Goal: Task Accomplishment & Management: Use online tool/utility

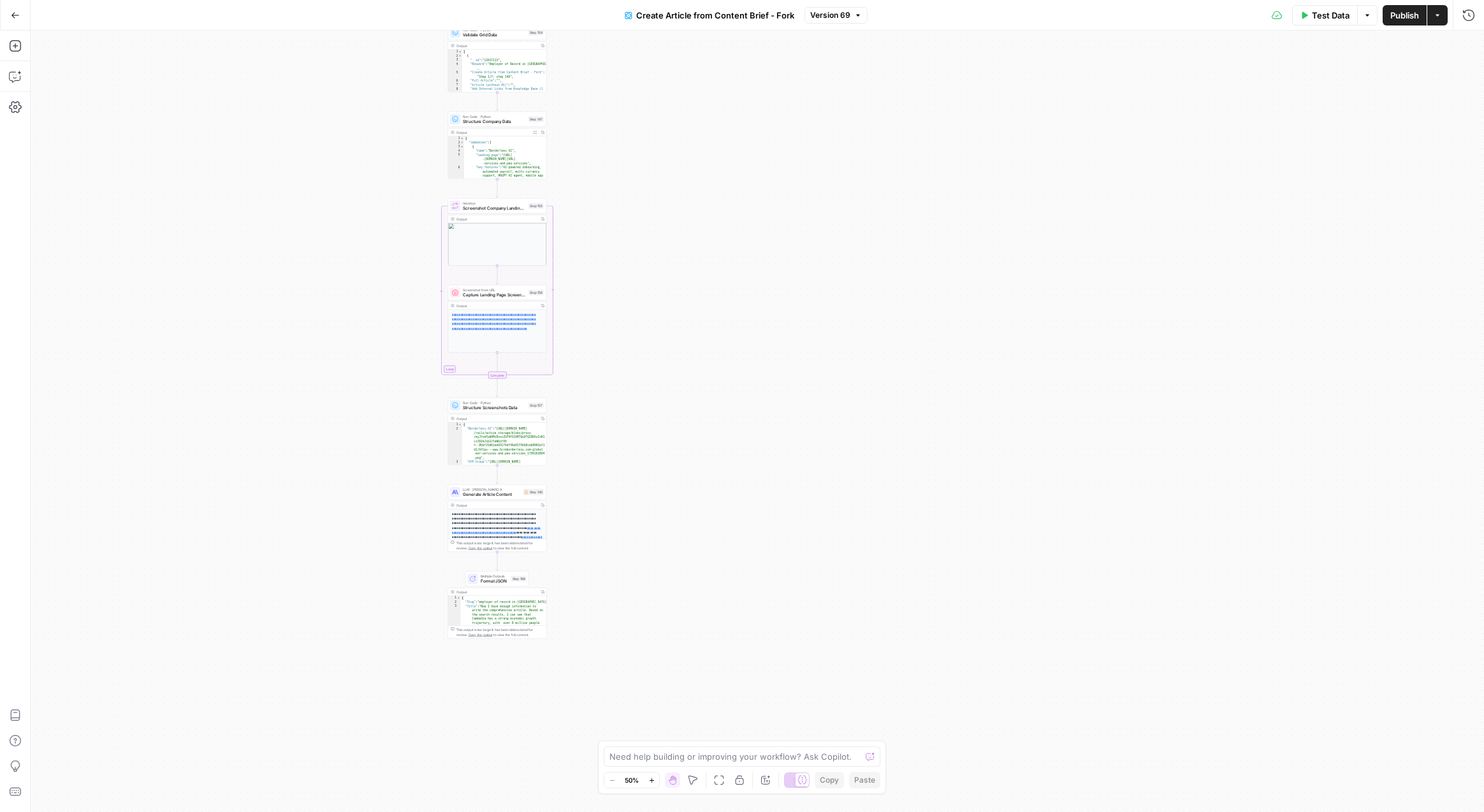
click at [642, 261] on div "Workflow Input Settings Inputs Read from Grid Read EOR Companies Data Step 146 …" at bounding box center [757, 421] width 1453 height 781
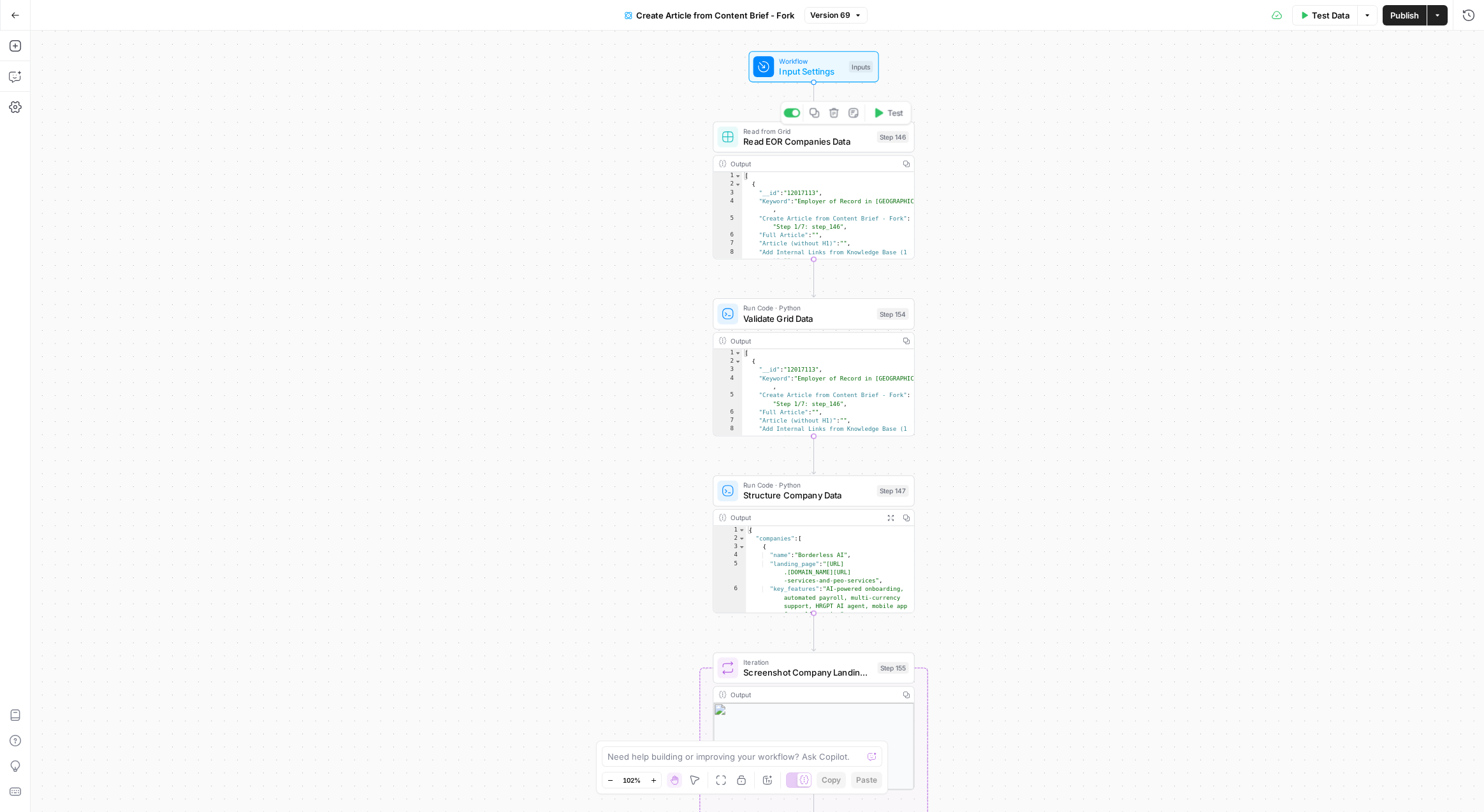
click at [818, 144] on span "Read EOR Companies Data" at bounding box center [807, 141] width 128 height 12
type input "Blank"
type input "EOR services in X Country"
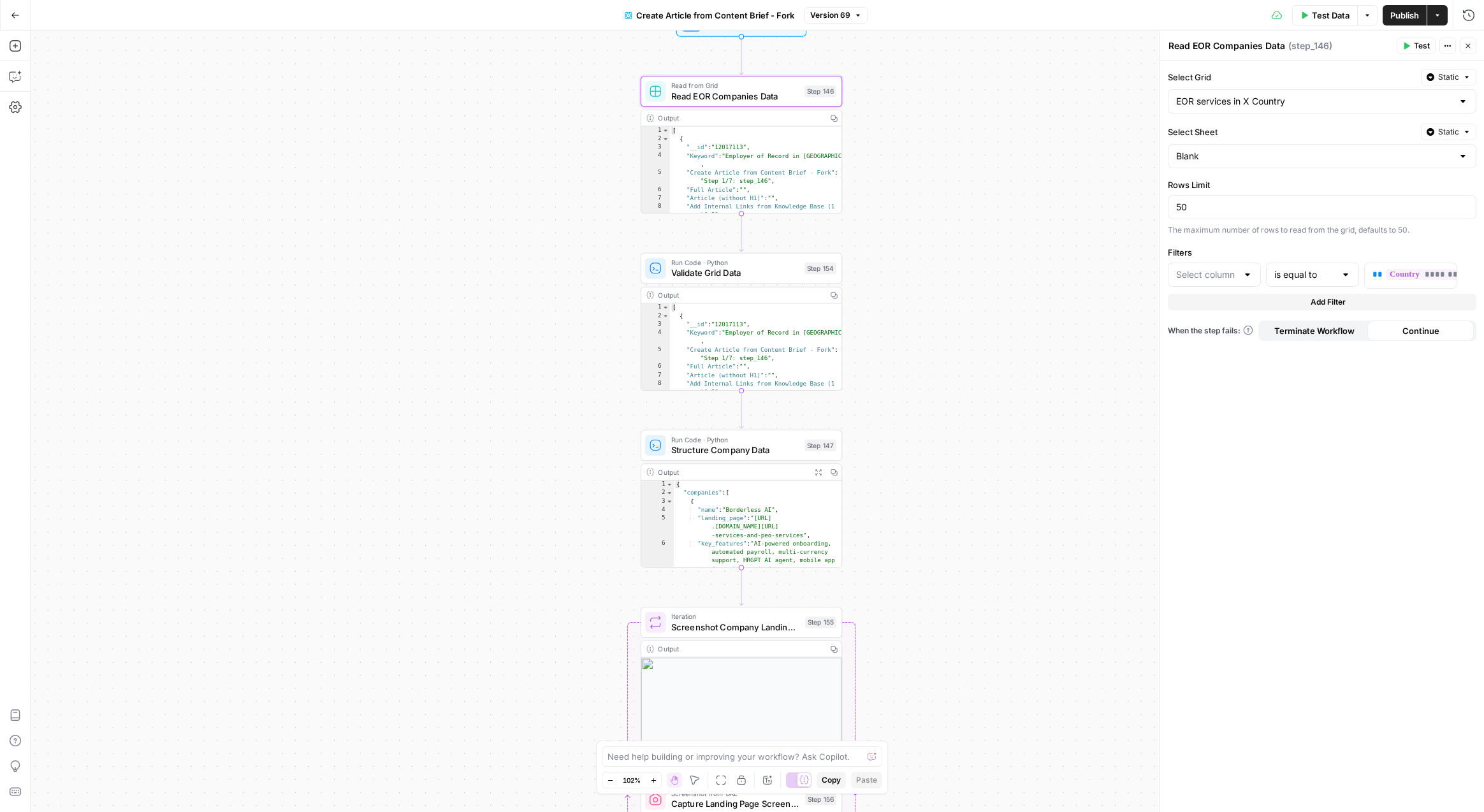
type input "Country"
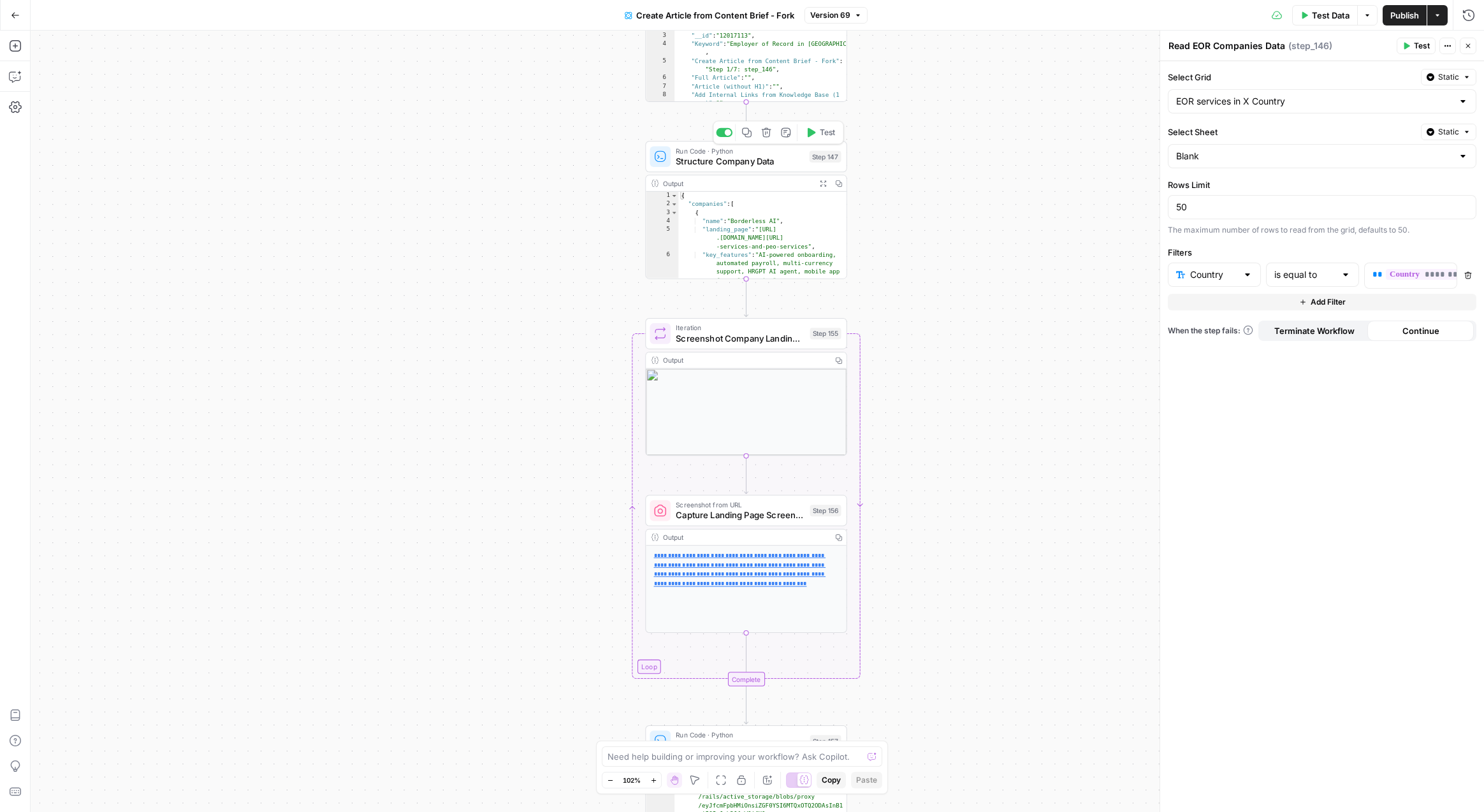
click at [755, 168] on div "Run Code · Python Structure Company Data Step 147 Copy step Delete step Add Not…" at bounding box center [746, 156] width 201 height 31
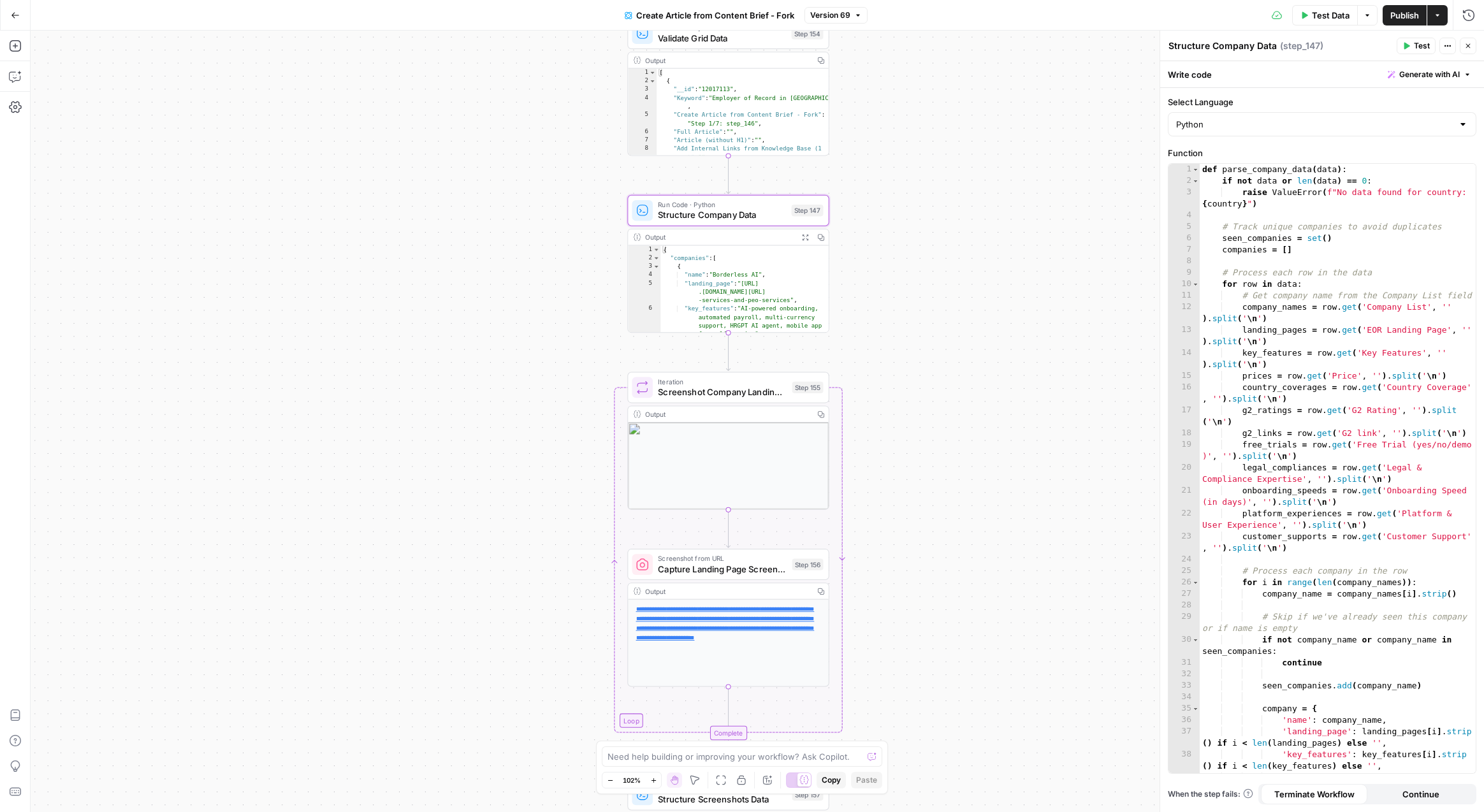
click at [804, 235] on icon "button" at bounding box center [805, 236] width 7 height 7
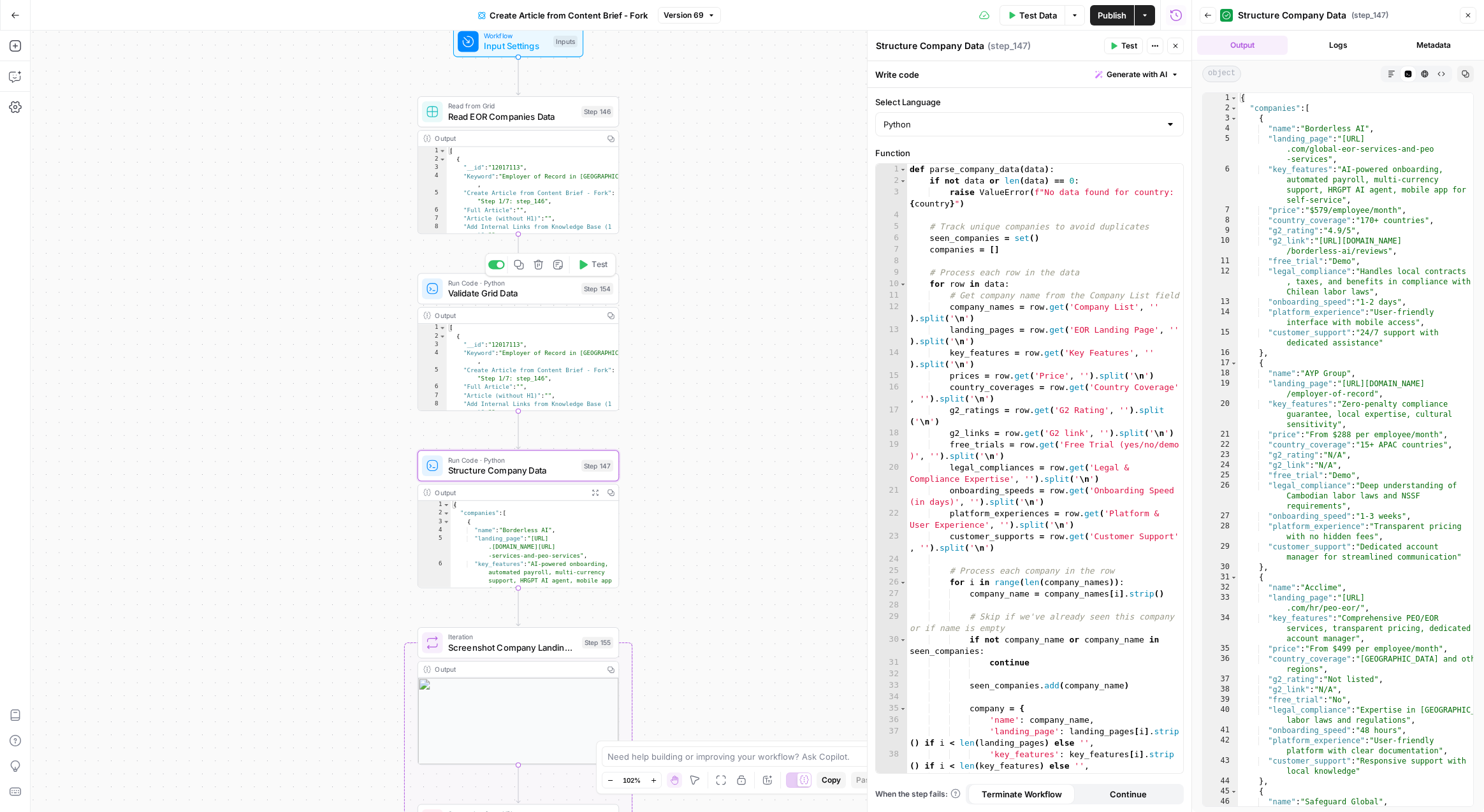
click at [536, 294] on span "Validate Grid Data" at bounding box center [512, 293] width 128 height 12
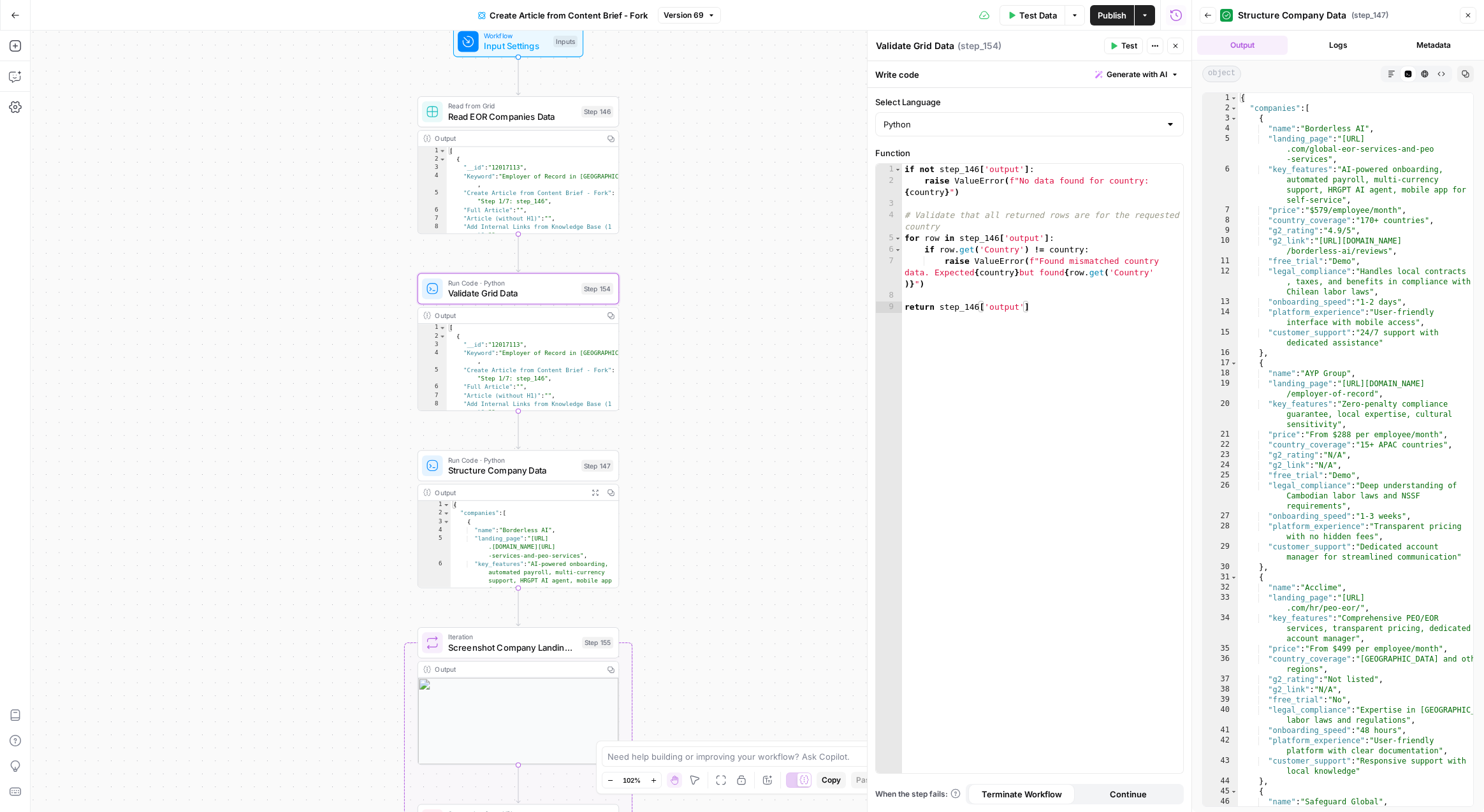
click at [771, 379] on div "Workflow Input Settings Inputs Read from Grid Read EOR Companies Data Step 146 …" at bounding box center [611, 421] width 1160 height 781
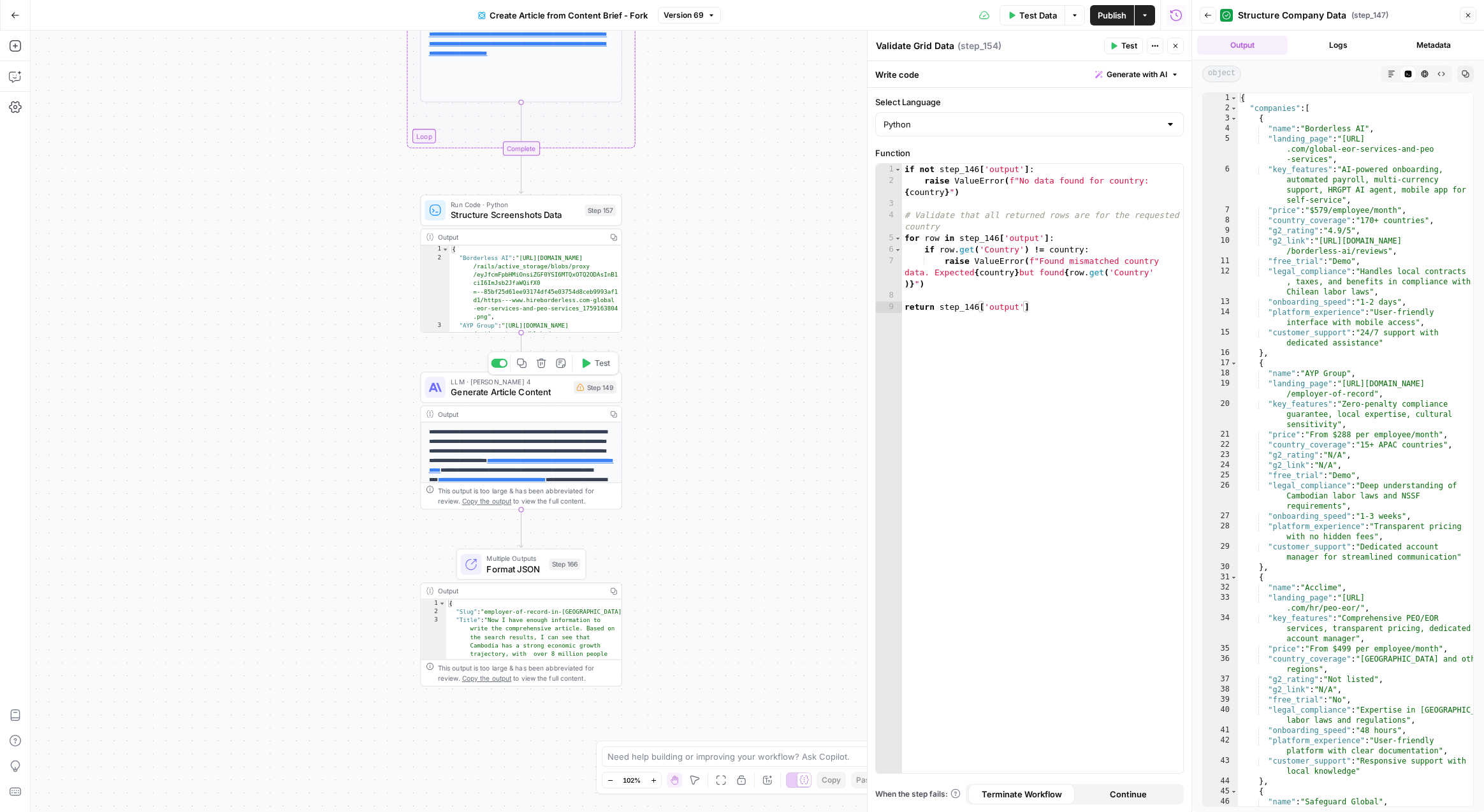
click at [516, 392] on span "Generate Article Content" at bounding box center [509, 391] width 118 height 12
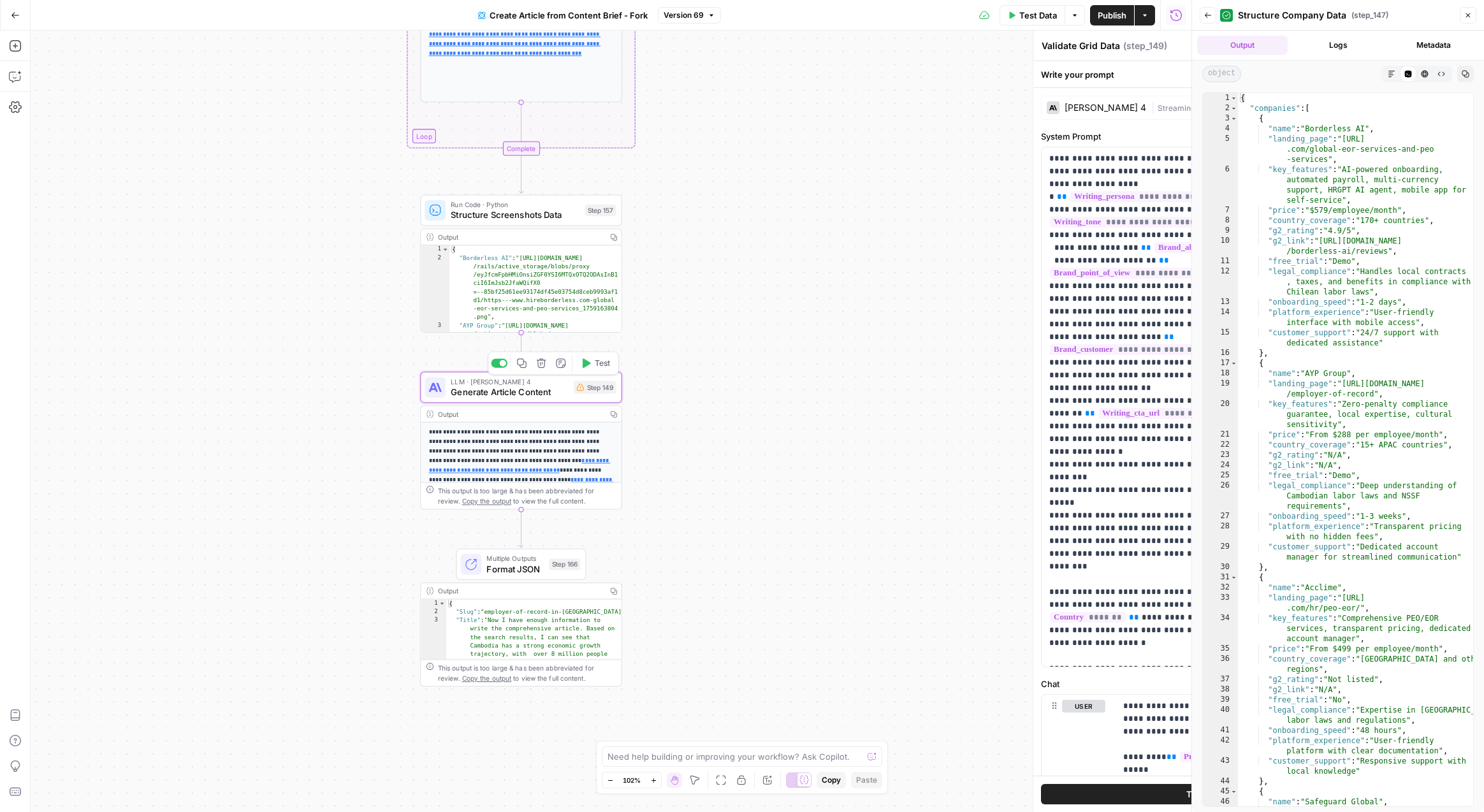
type textarea "Generate Article Content"
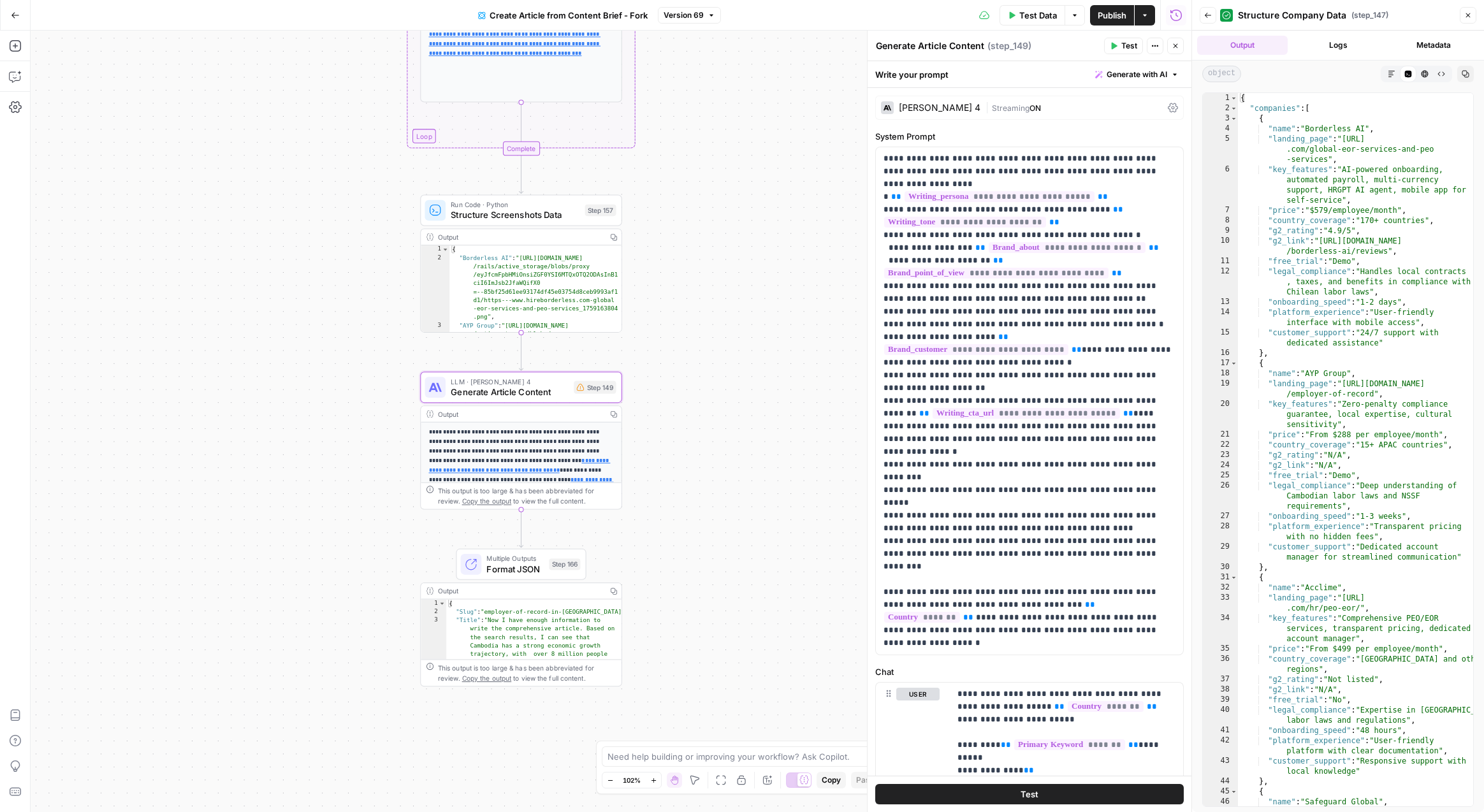
click at [1053, 105] on div "| Streaming ON" at bounding box center [1074, 108] width 177 height 12
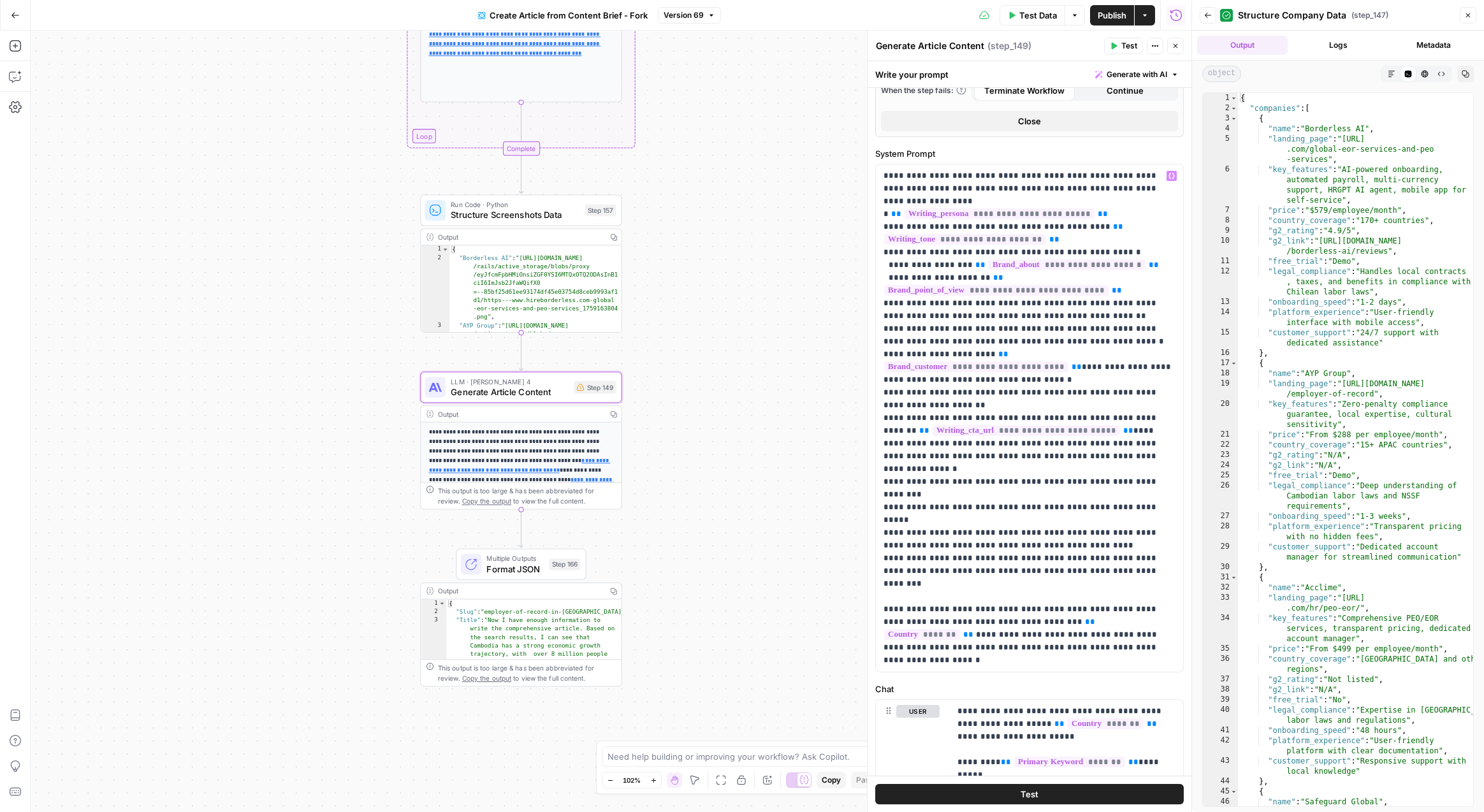
scroll to position [404, 0]
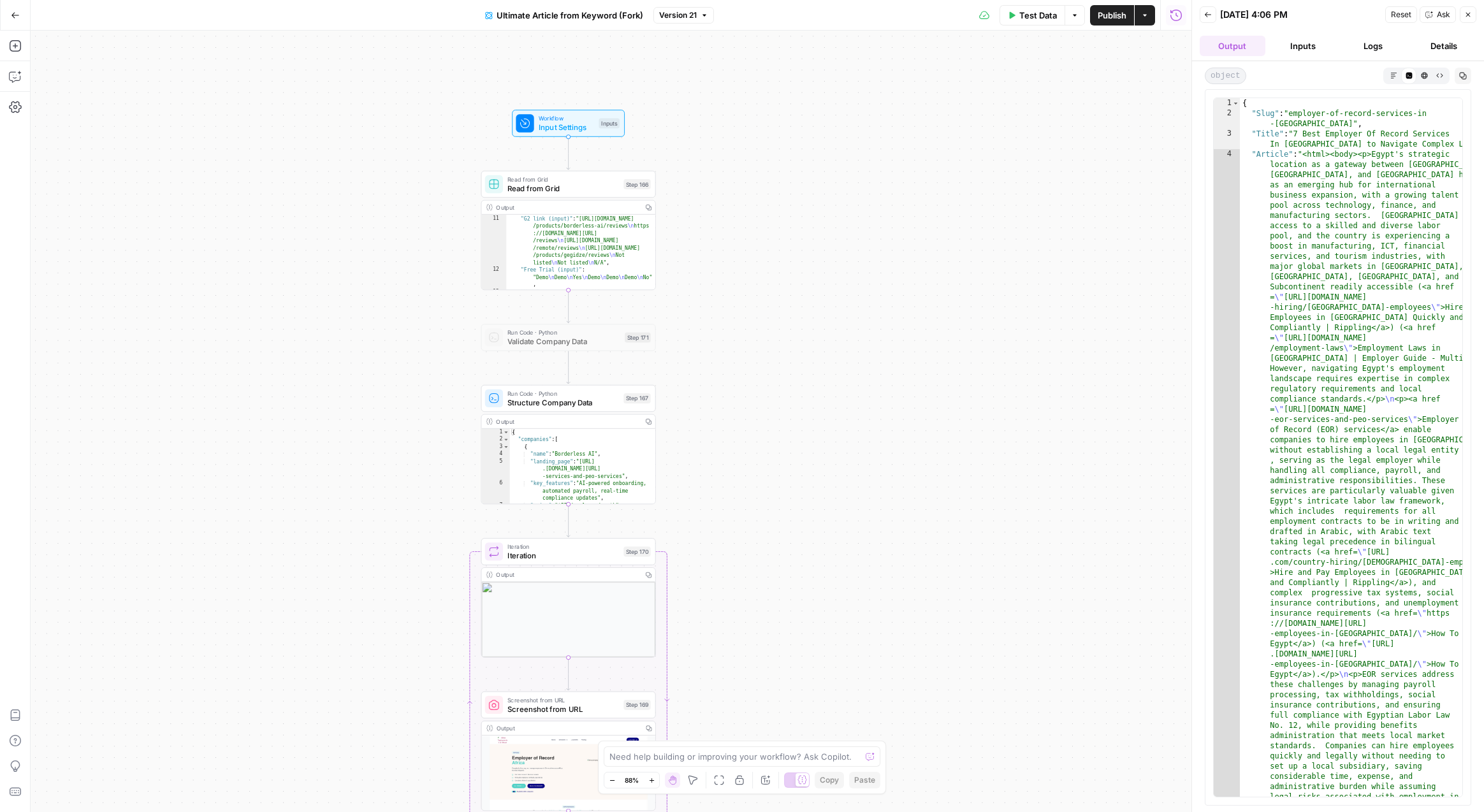
drag, startPoint x: 223, startPoint y: 544, endPoint x: 223, endPoint y: 522, distance: 22.0
click at [223, 522] on div "Workflow Input Settings Inputs Read from Grid Read from Grid Step 166 Output Co…" at bounding box center [611, 421] width 1160 height 781
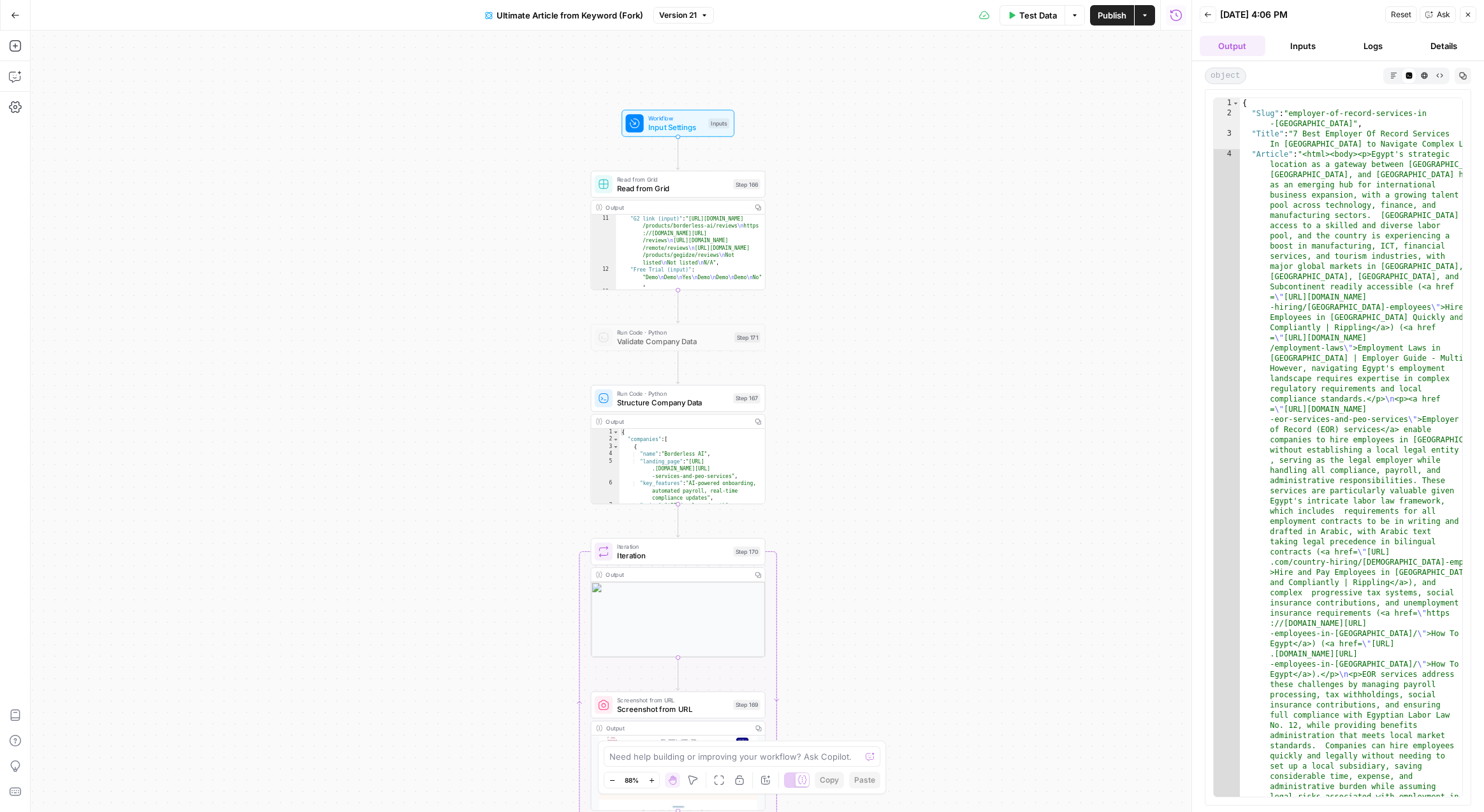
drag, startPoint x: 1009, startPoint y: 160, endPoint x: 1121, endPoint y: 160, distance: 112.0
click at [1121, 160] on div "Workflow Input Settings Inputs Read from Grid Read from Grid Step 166 Output Co…" at bounding box center [611, 421] width 1160 height 781
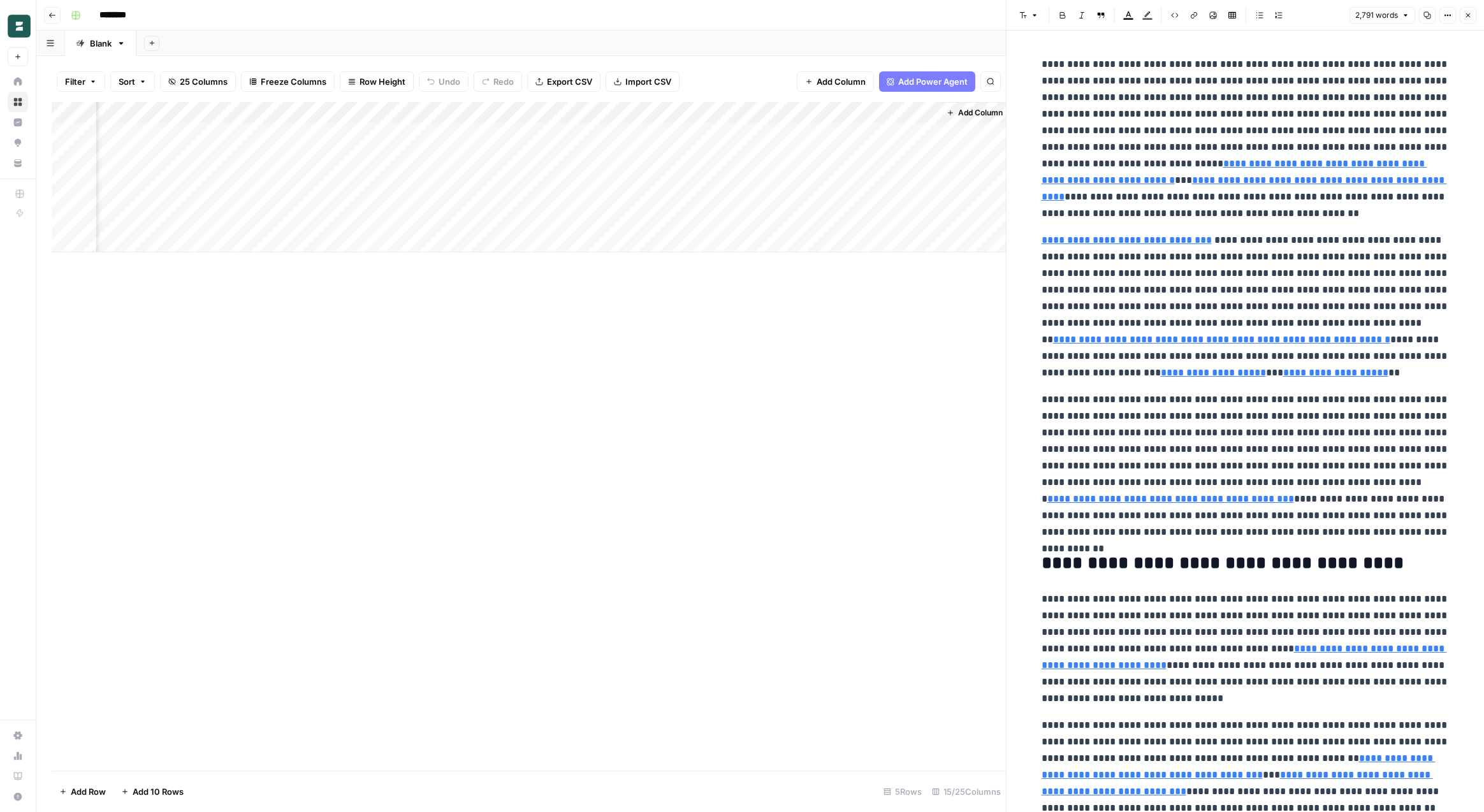
scroll to position [0, 1419]
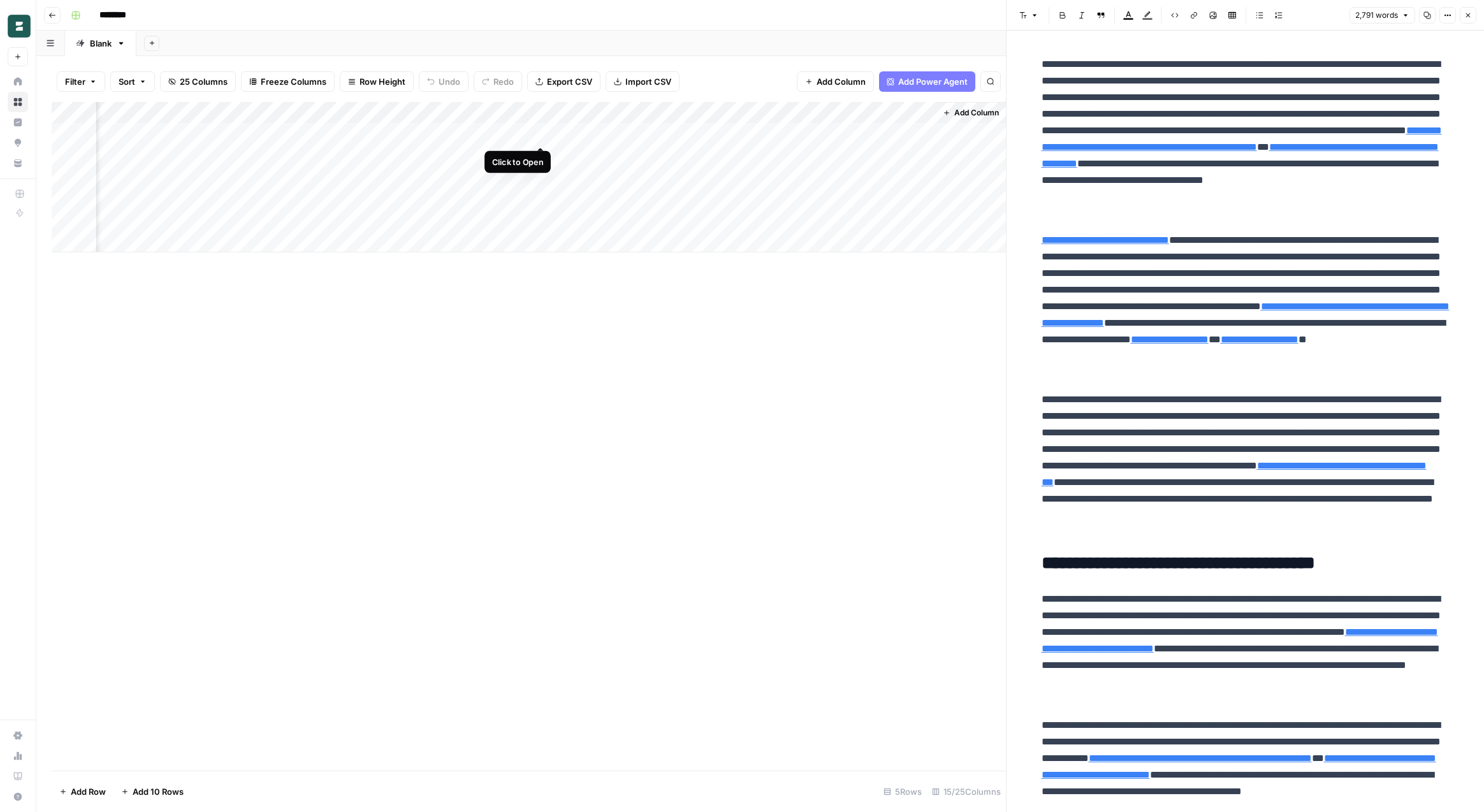
click at [536, 135] on div "Add Column" at bounding box center [528, 176] width 954 height 150
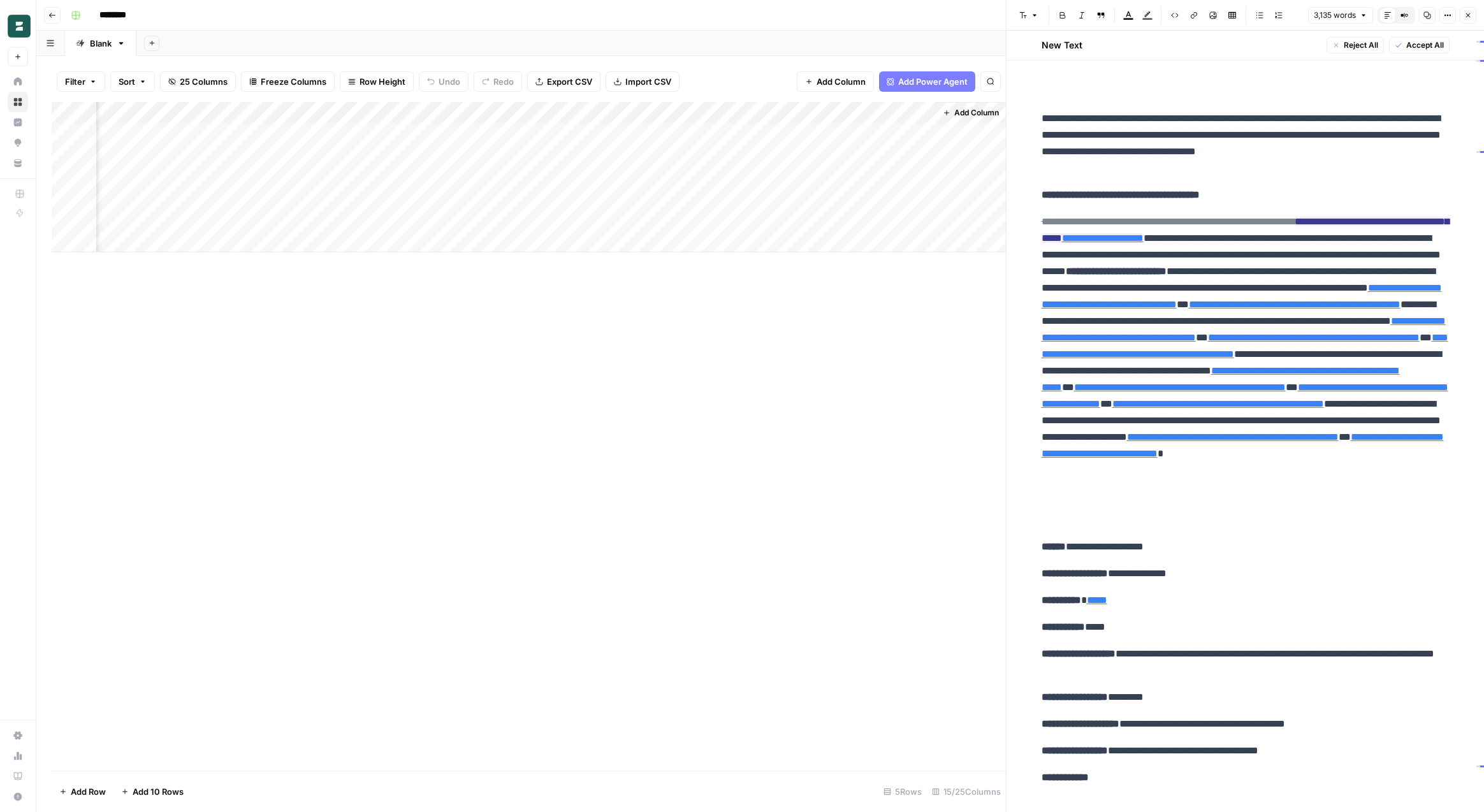
scroll to position [1565, 0]
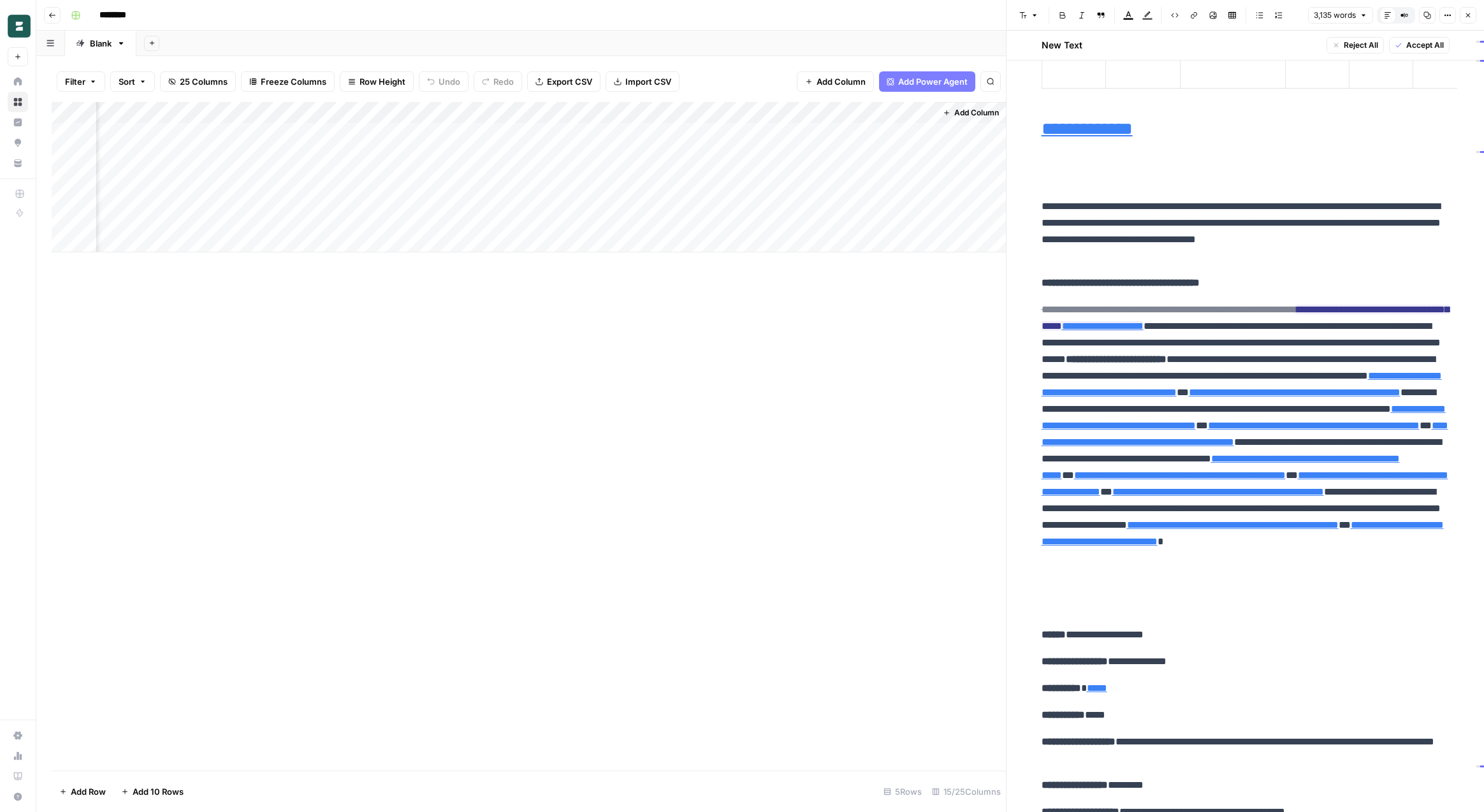
click at [1472, 17] on button "Close" at bounding box center [1468, 15] width 17 height 17
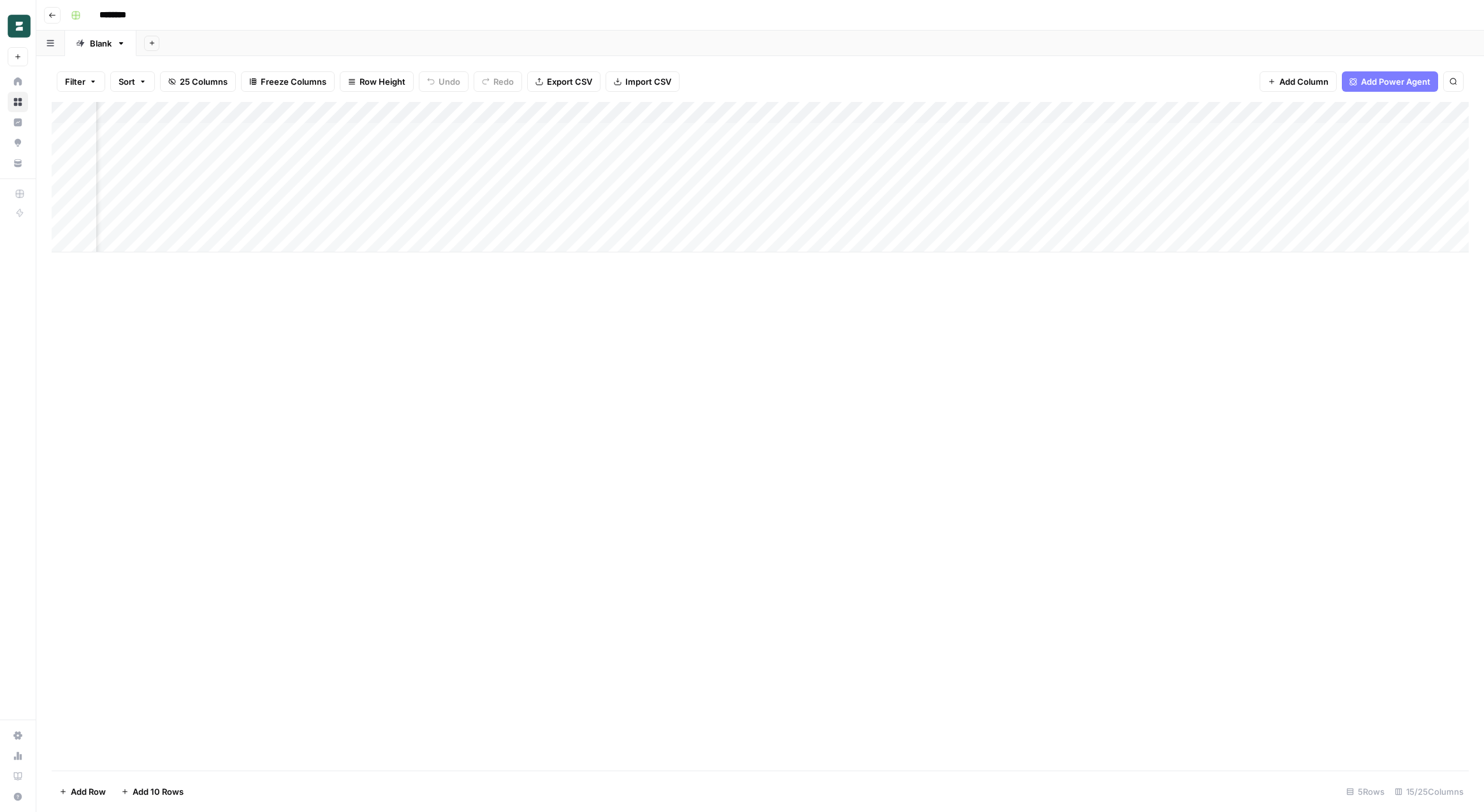
scroll to position [0, 360]
click at [1007, 131] on div "Add Column" at bounding box center [760, 176] width 1417 height 150
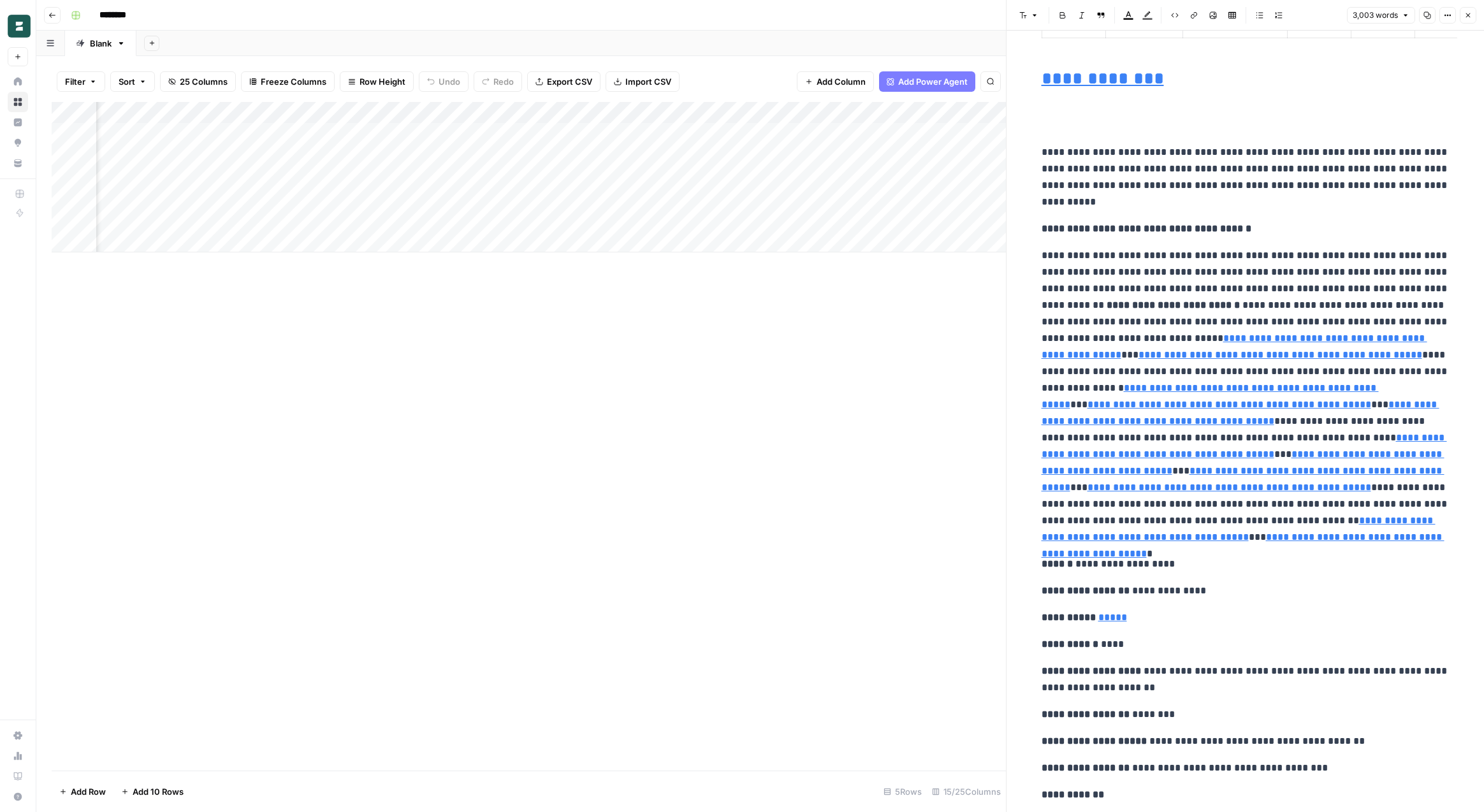
scroll to position [1456, 0]
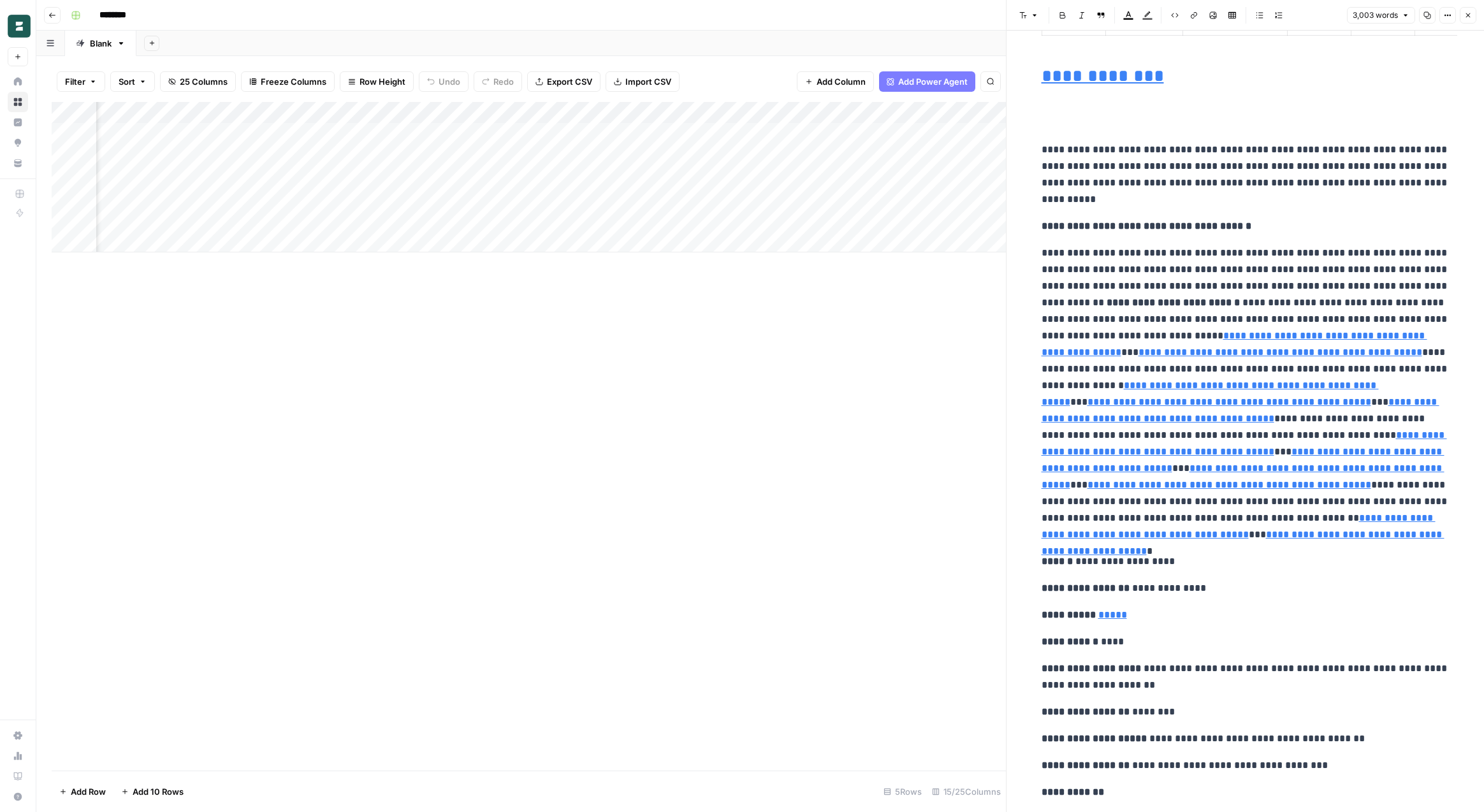
click at [1470, 11] on button "Close" at bounding box center [1468, 15] width 17 height 17
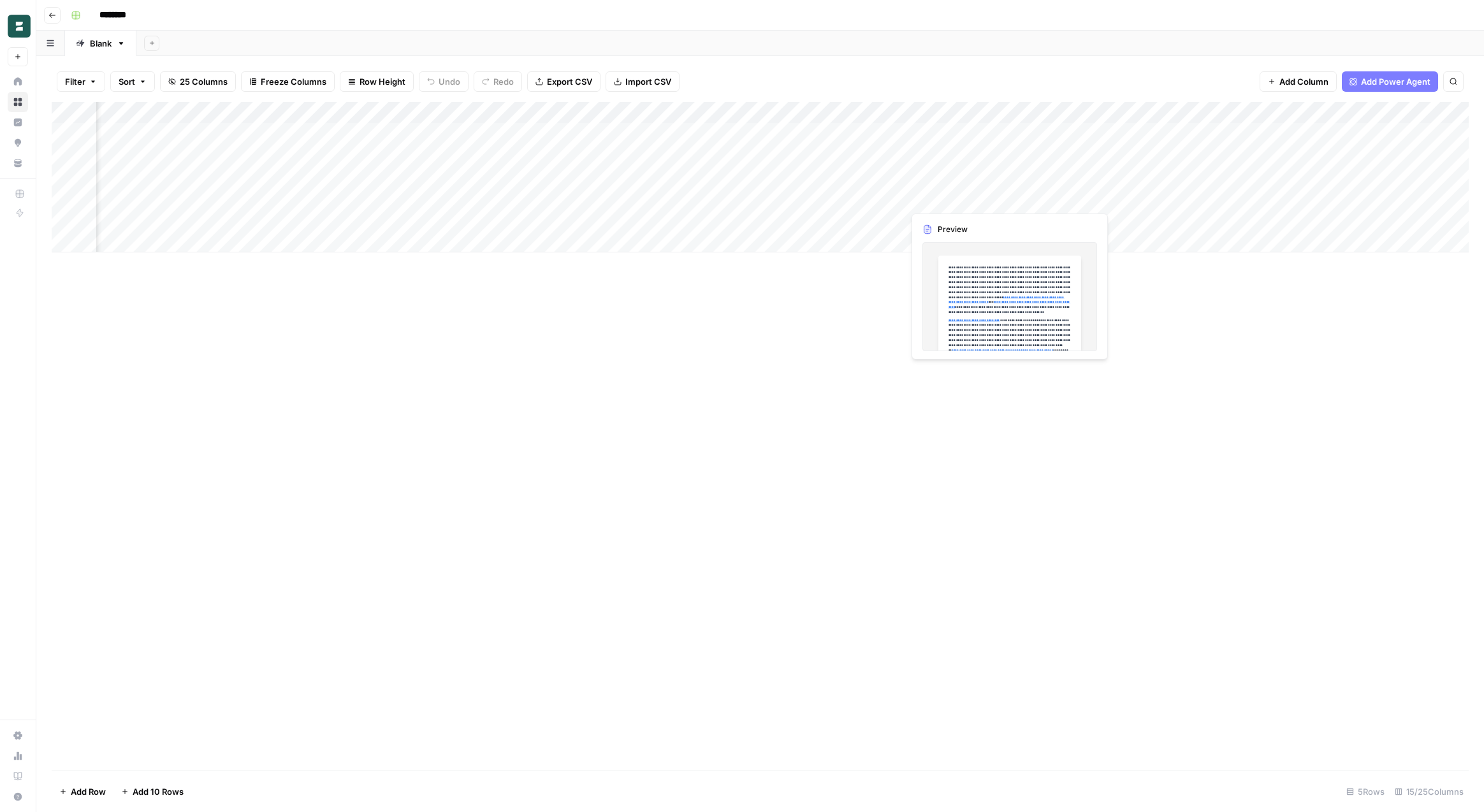
click at [1007, 198] on div "Add Column" at bounding box center [760, 176] width 1417 height 150
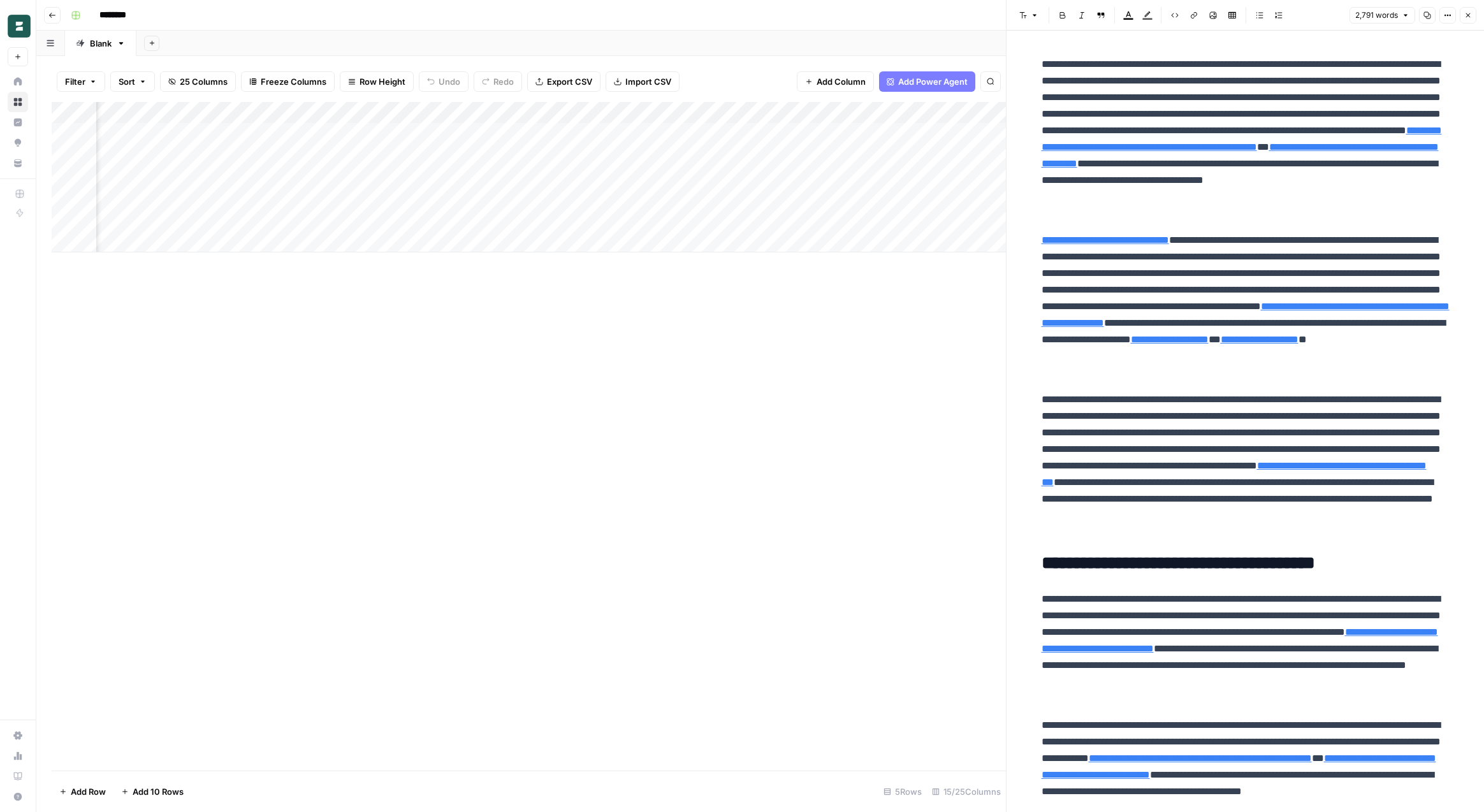
click at [1469, 13] on icon "button" at bounding box center [1468, 15] width 7 height 7
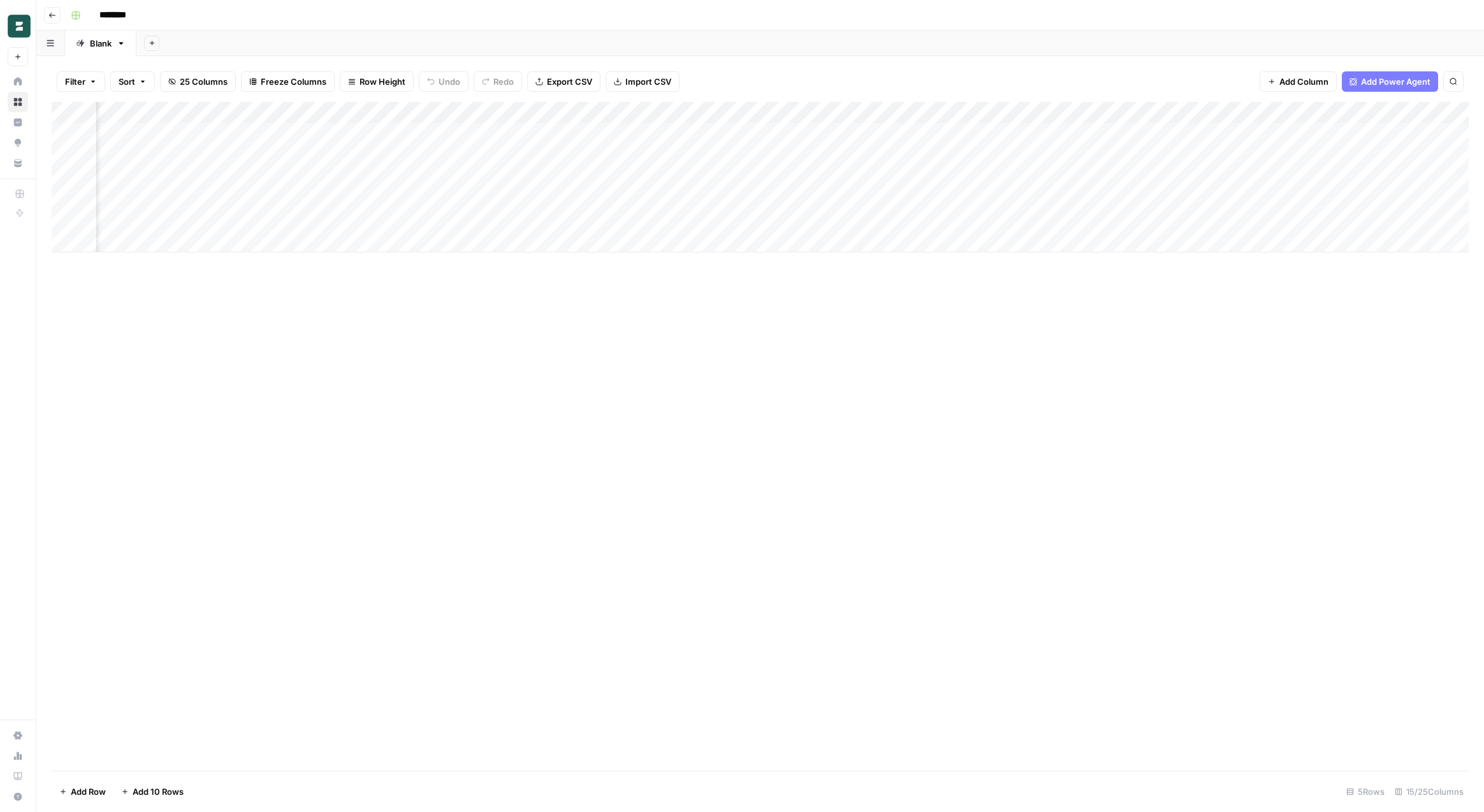
scroll to position [0, 227]
click at [775, 198] on div "Add Column" at bounding box center [760, 176] width 1417 height 150
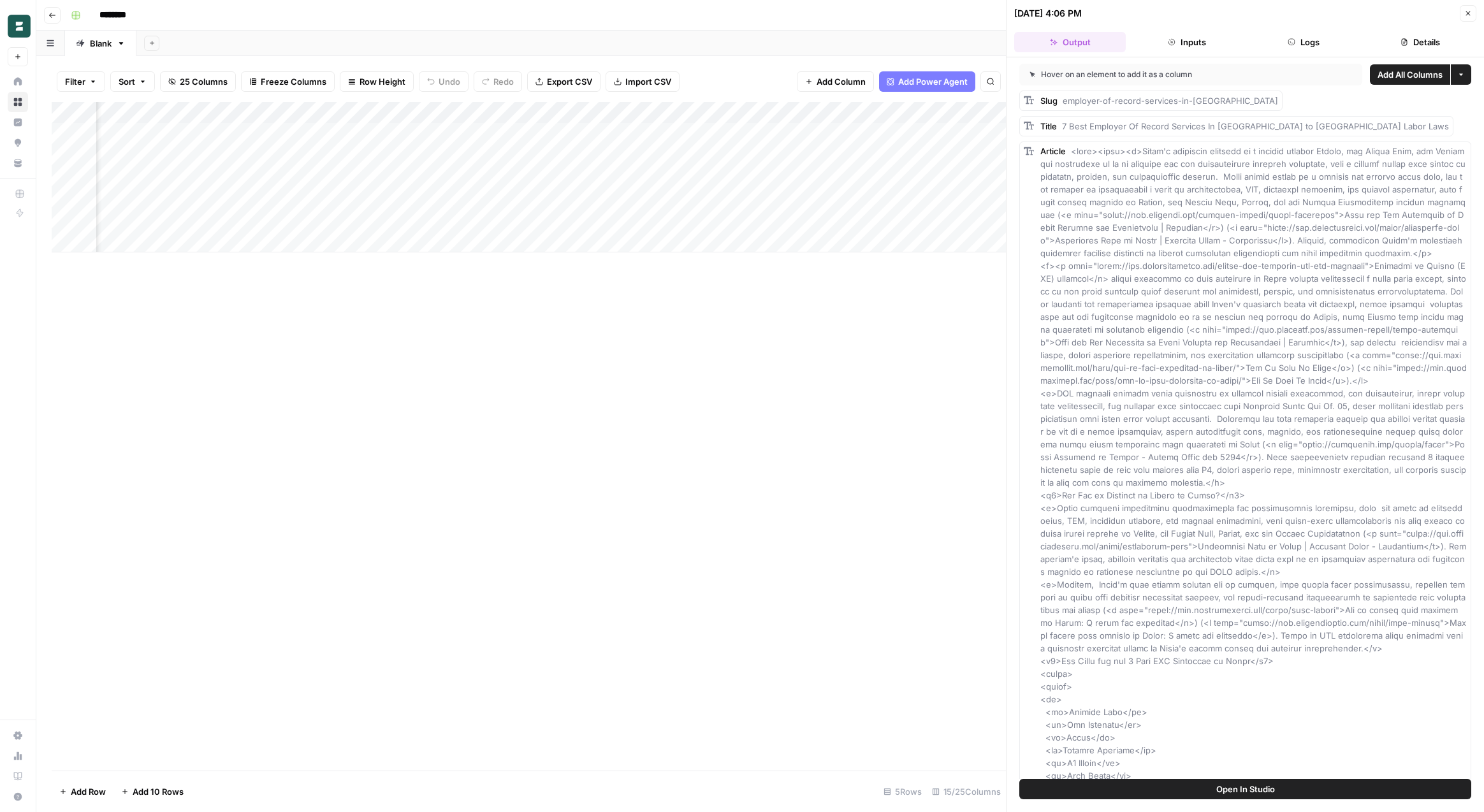
click at [781, 113] on div "Add Column" at bounding box center [528, 176] width 954 height 150
click at [672, 236] on span "Edit Workflow" at bounding box center [684, 237] width 111 height 12
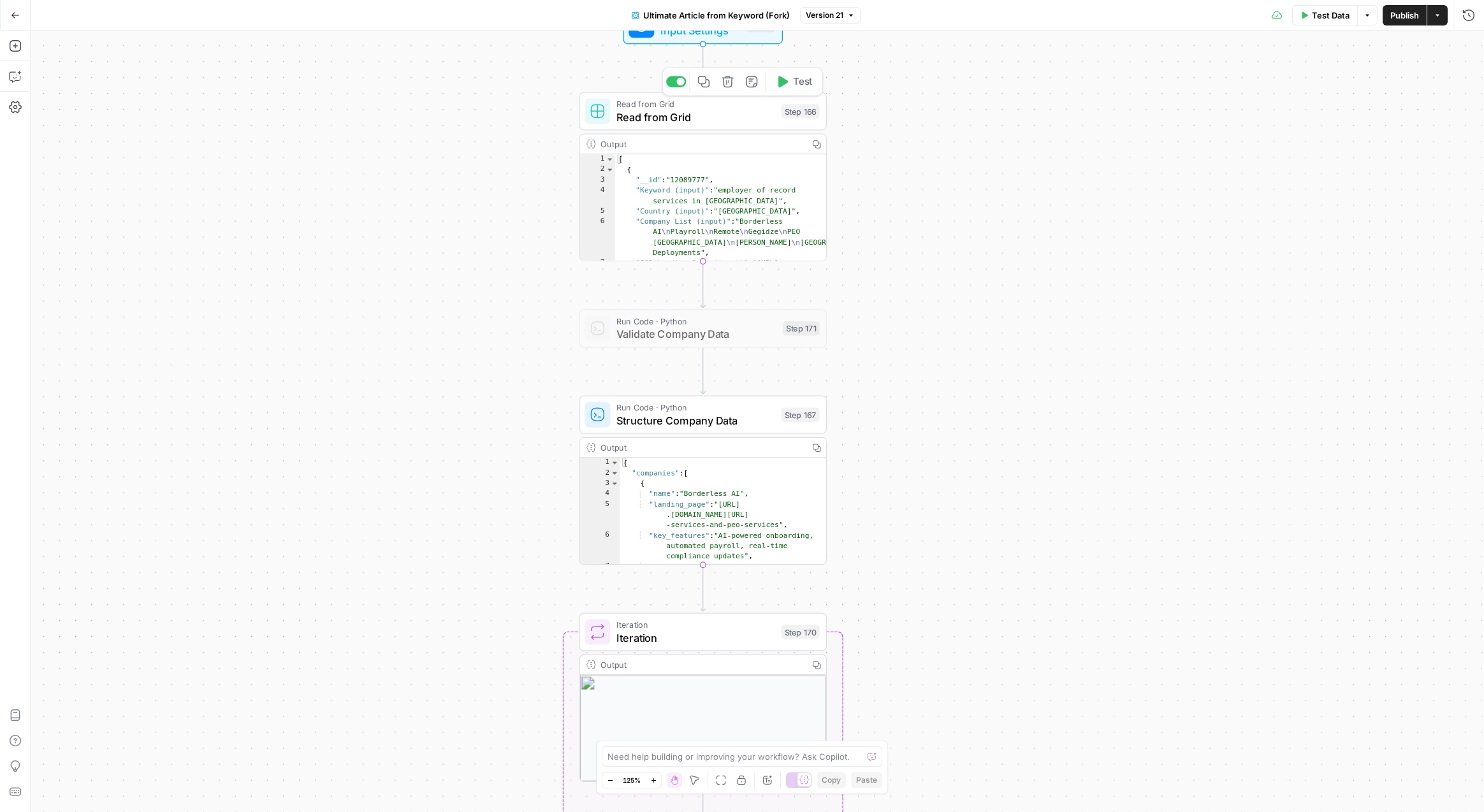
click at [716, 117] on span "Read from Grid" at bounding box center [695, 117] width 158 height 16
type input "New Grid"
type input "Blank"
type input "Country (input)"
click at [1212, 511] on div "**********" at bounding box center [1322, 436] width 324 height 750
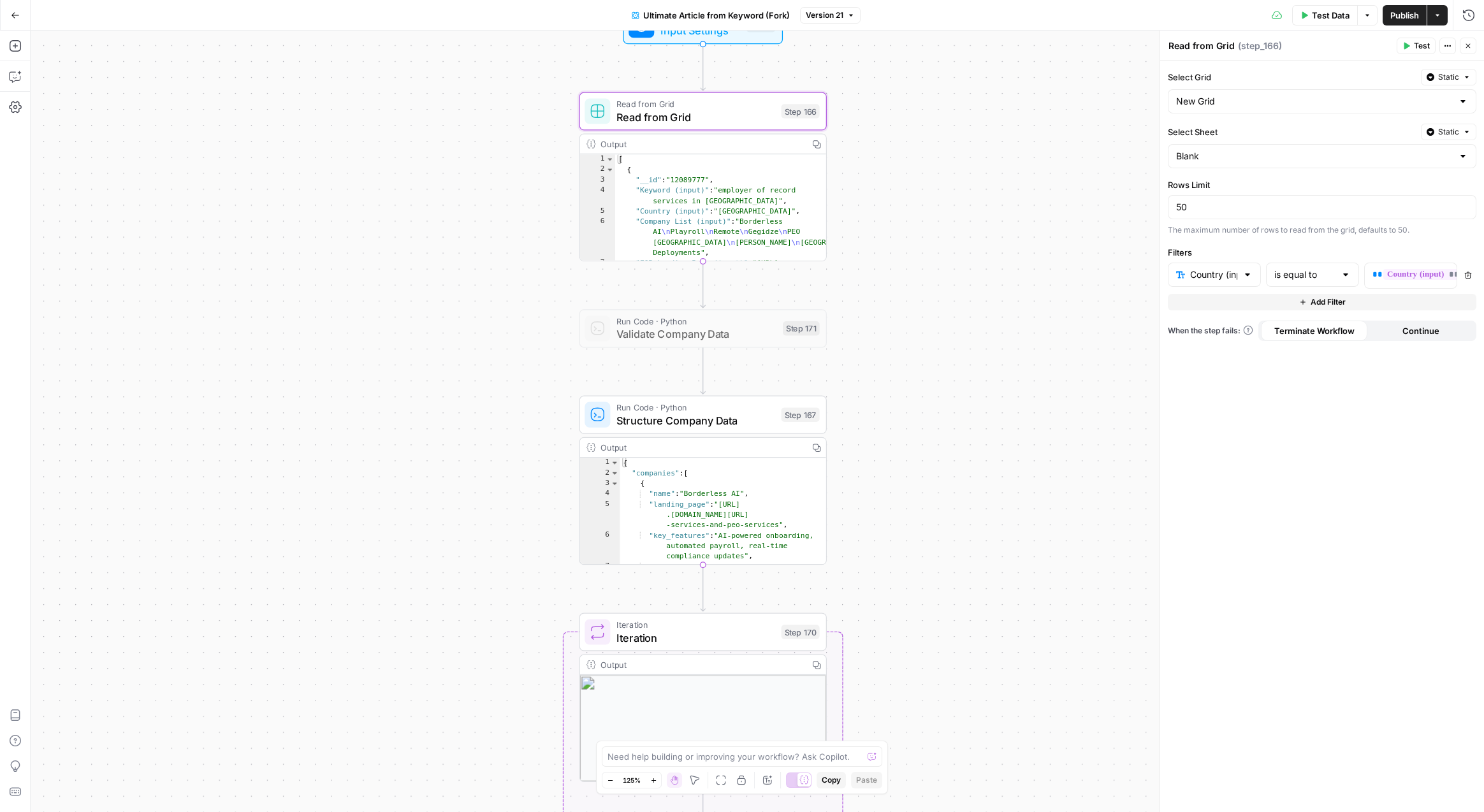
click at [1047, 321] on div "Workflow Input Settings Inputs Read from Grid Read from Grid Step 166 Output Co…" at bounding box center [757, 421] width 1453 height 781
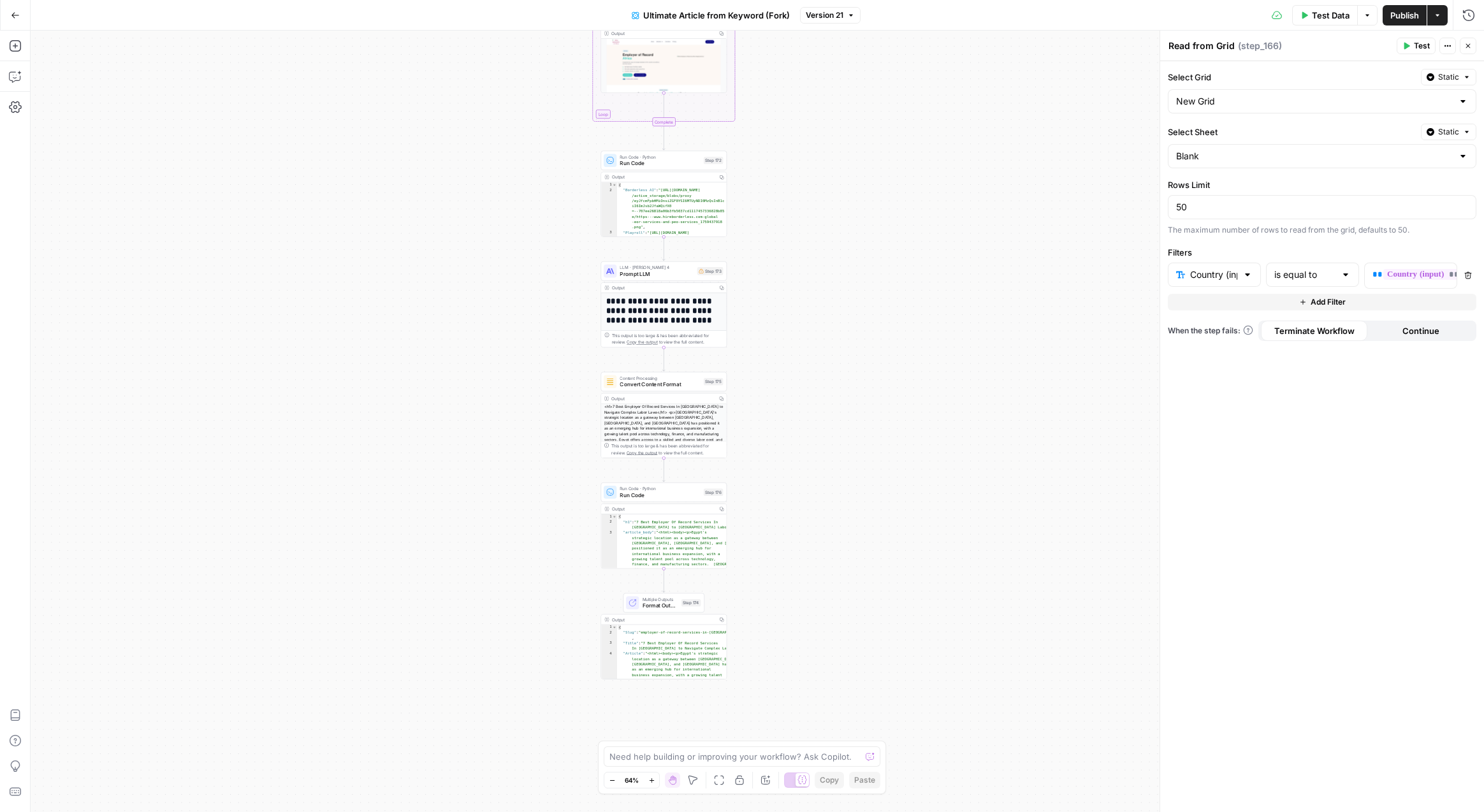
click at [666, 494] on span "Run Code" at bounding box center [660, 494] width 81 height 8
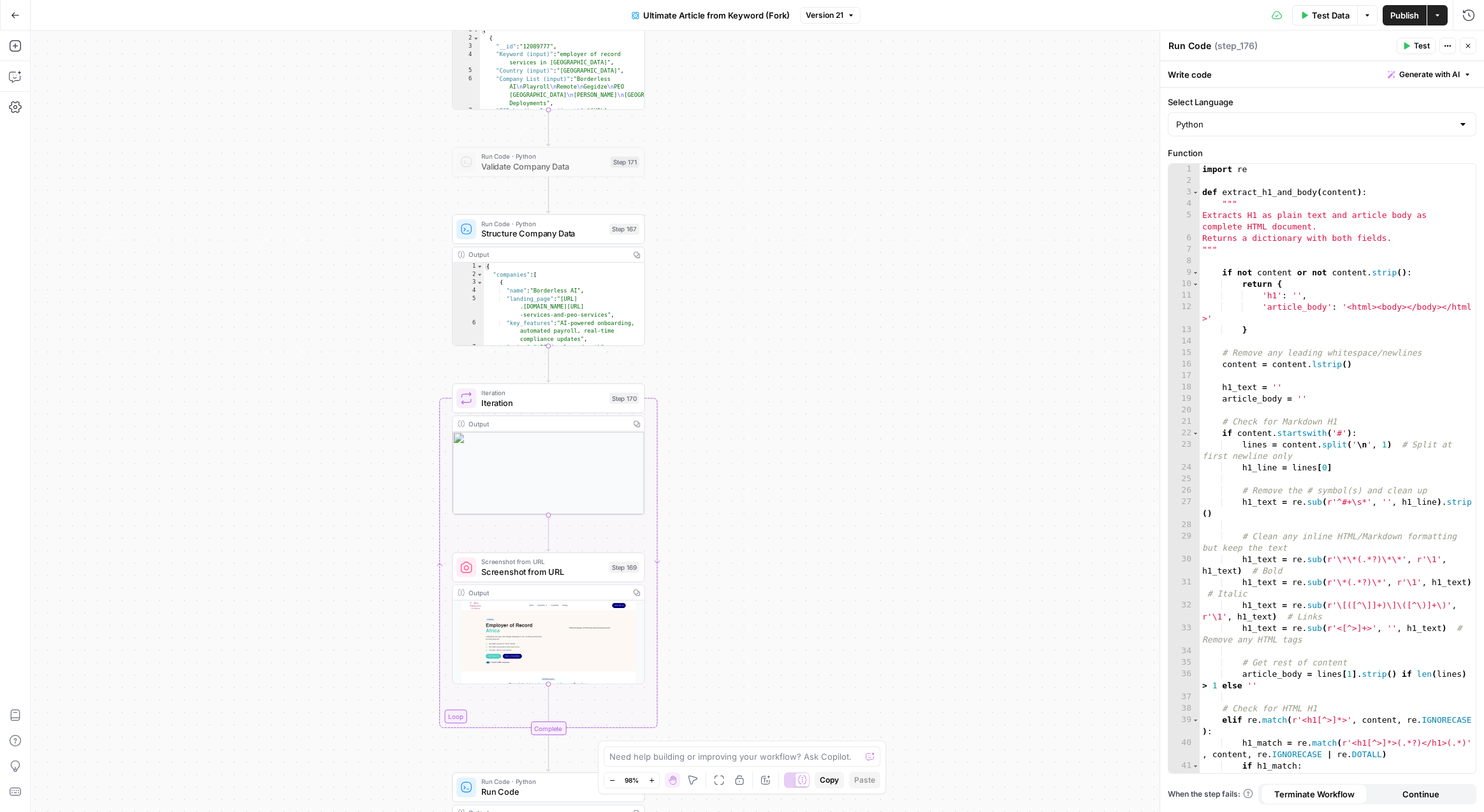
click at [544, 243] on div "Run Code · Python Structure Company Data Step 167" at bounding box center [548, 228] width 193 height 30
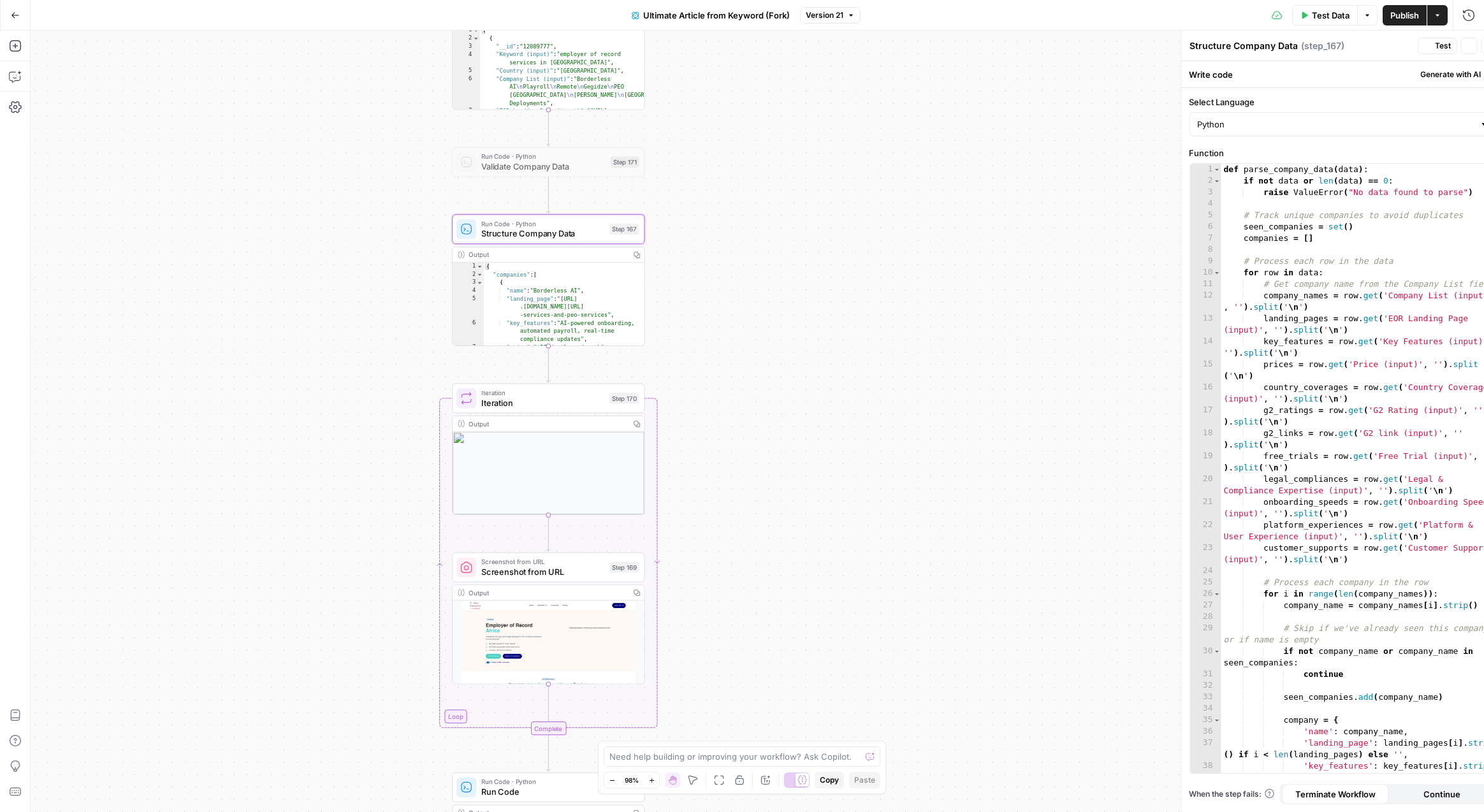
click at [562, 236] on span "Structure Company Data" at bounding box center [543, 234] width 123 height 12
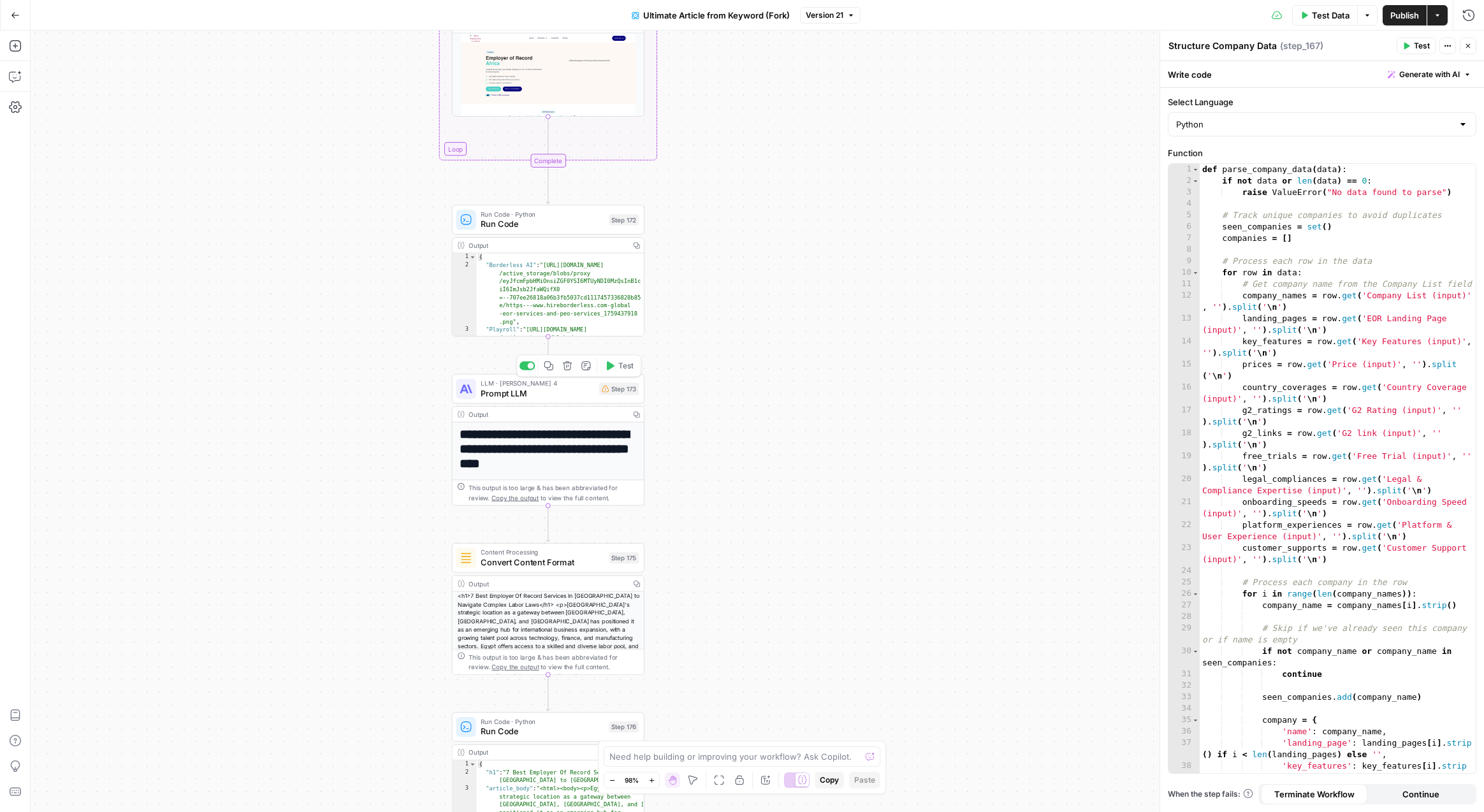
click at [564, 398] on span "Prompt LLM" at bounding box center [537, 392] width 113 height 12
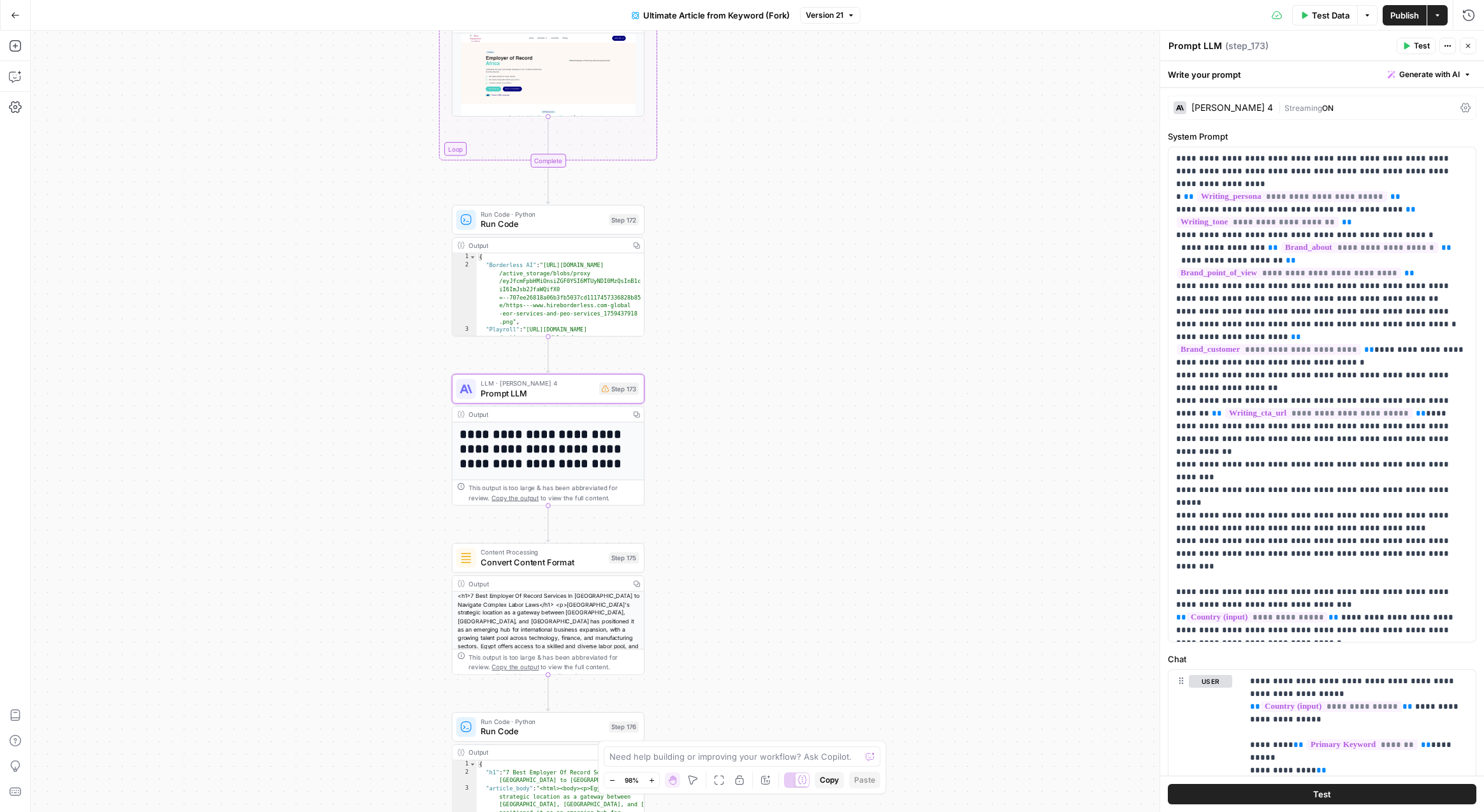
click at [1345, 82] on div "Write your prompt Generate with AI" at bounding box center [1322, 75] width 324 height 26
click at [1332, 78] on div "Write your prompt Generate with AI" at bounding box center [1322, 75] width 324 height 26
click at [1322, 105] on span "ON" at bounding box center [1328, 108] width 12 height 10
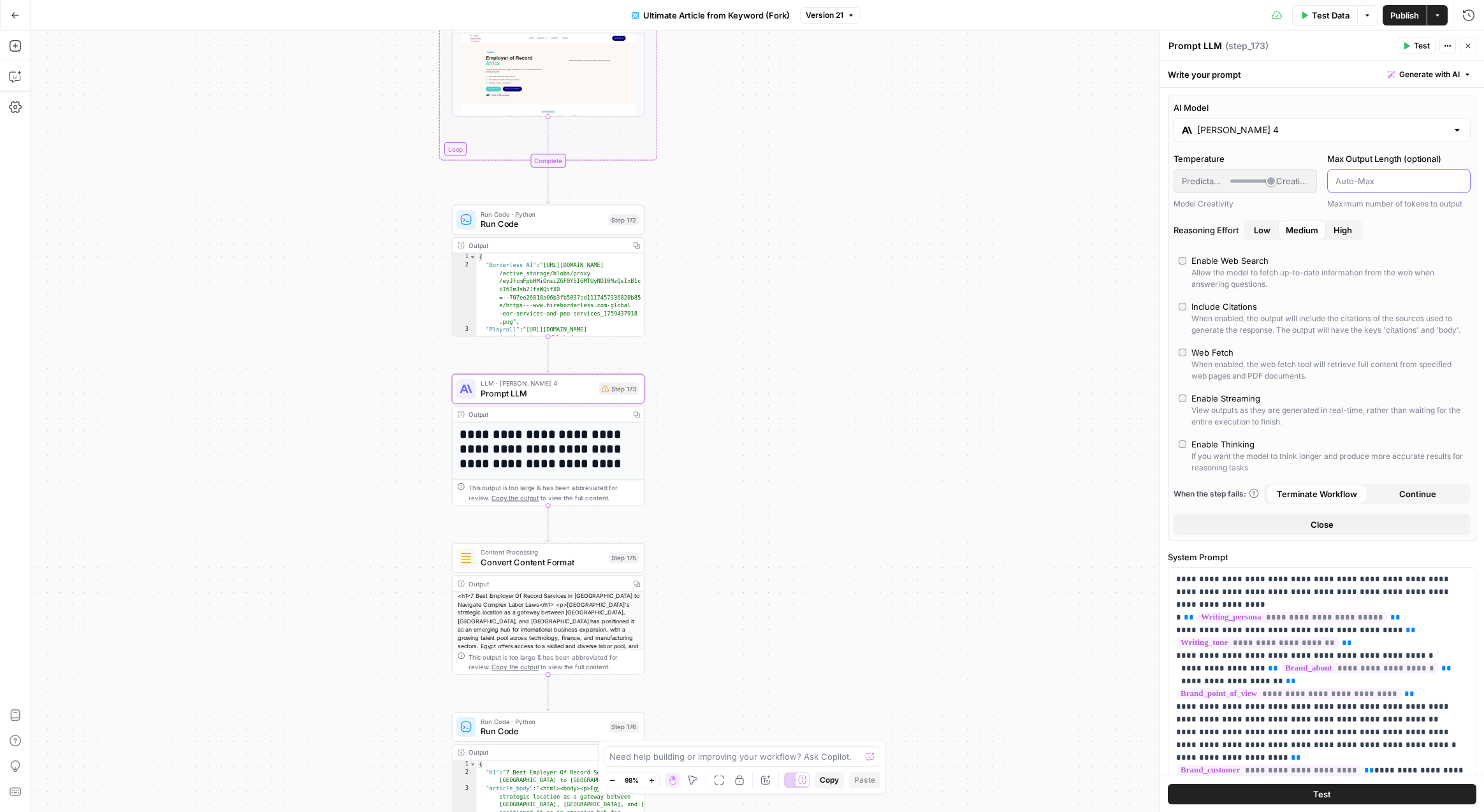
click at [1367, 185] on input "Max Output Length (optional)" at bounding box center [1398, 180] width 127 height 12
click at [1307, 149] on div "AI Model Claude Sonnet 4 Temperature Predictable Creative Model Creativity Max …" at bounding box center [1321, 318] width 308 height 444
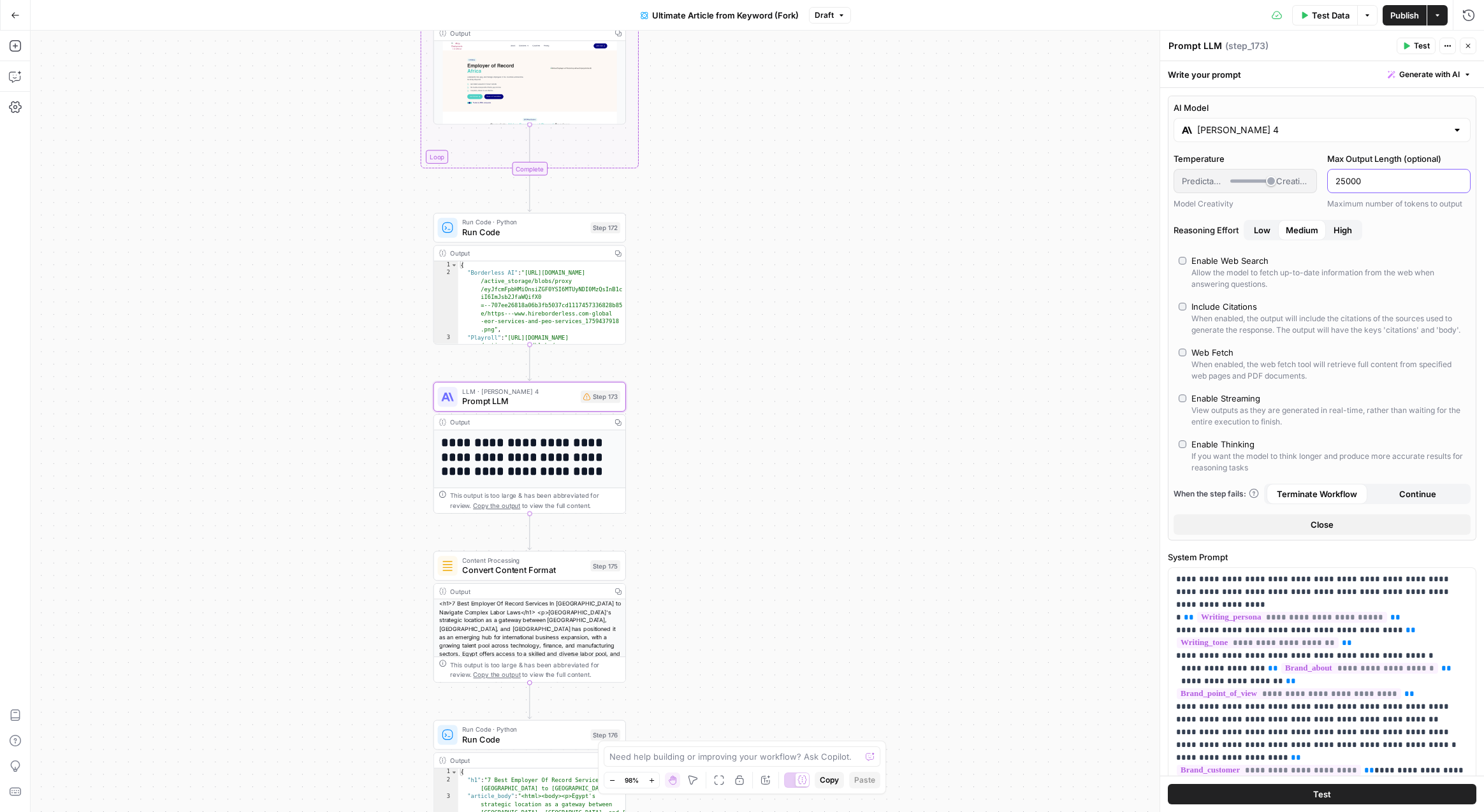
click at [1343, 182] on input "25000" at bounding box center [1398, 180] width 127 height 12
type input "22000"
click at [1317, 150] on div "AI Model Claude Sonnet 4 Temperature Predictable Creative Model Creativity Max …" at bounding box center [1321, 318] width 308 height 444
click at [1417, 43] on span "Test" at bounding box center [1422, 46] width 16 height 12
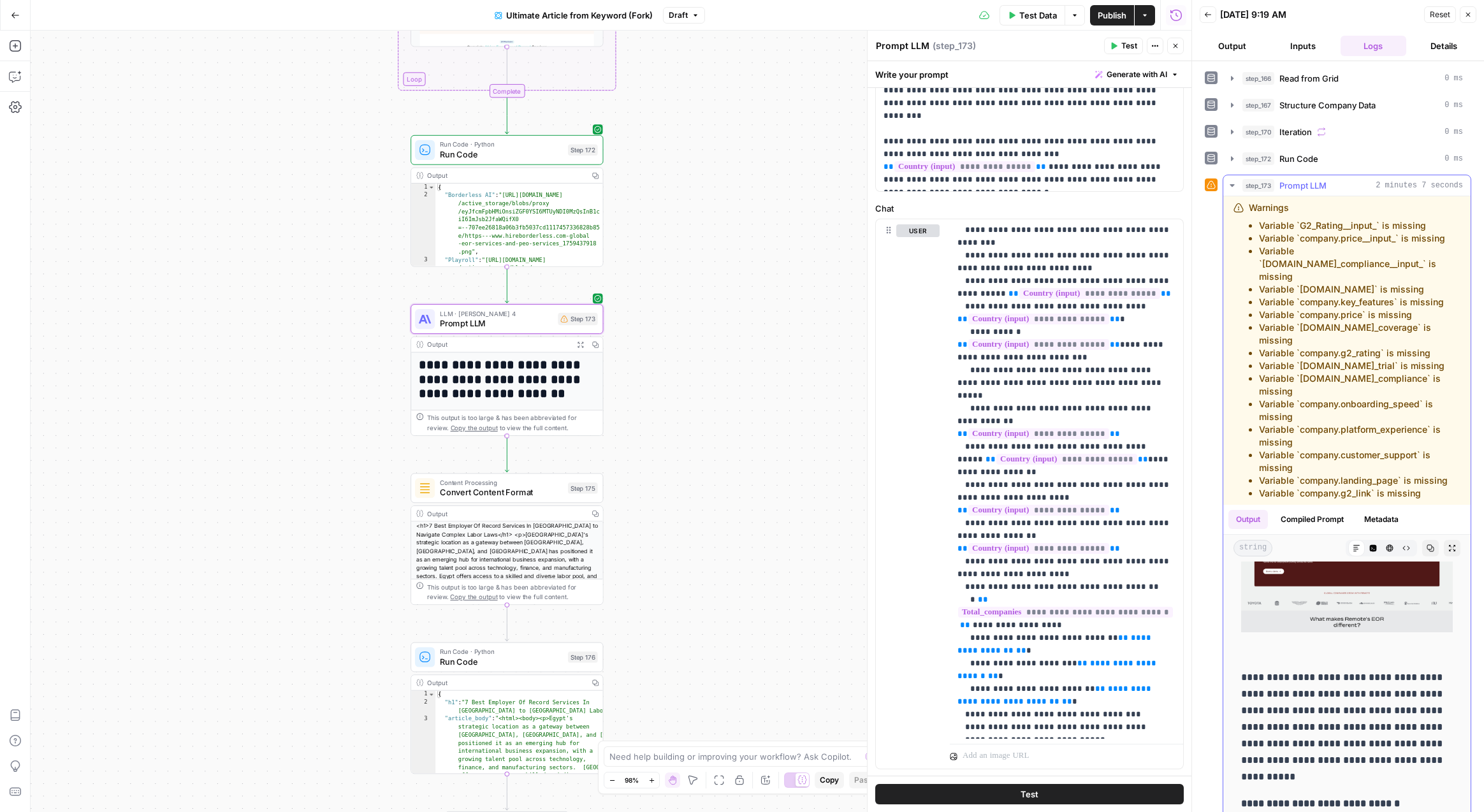
scroll to position [4638, 0]
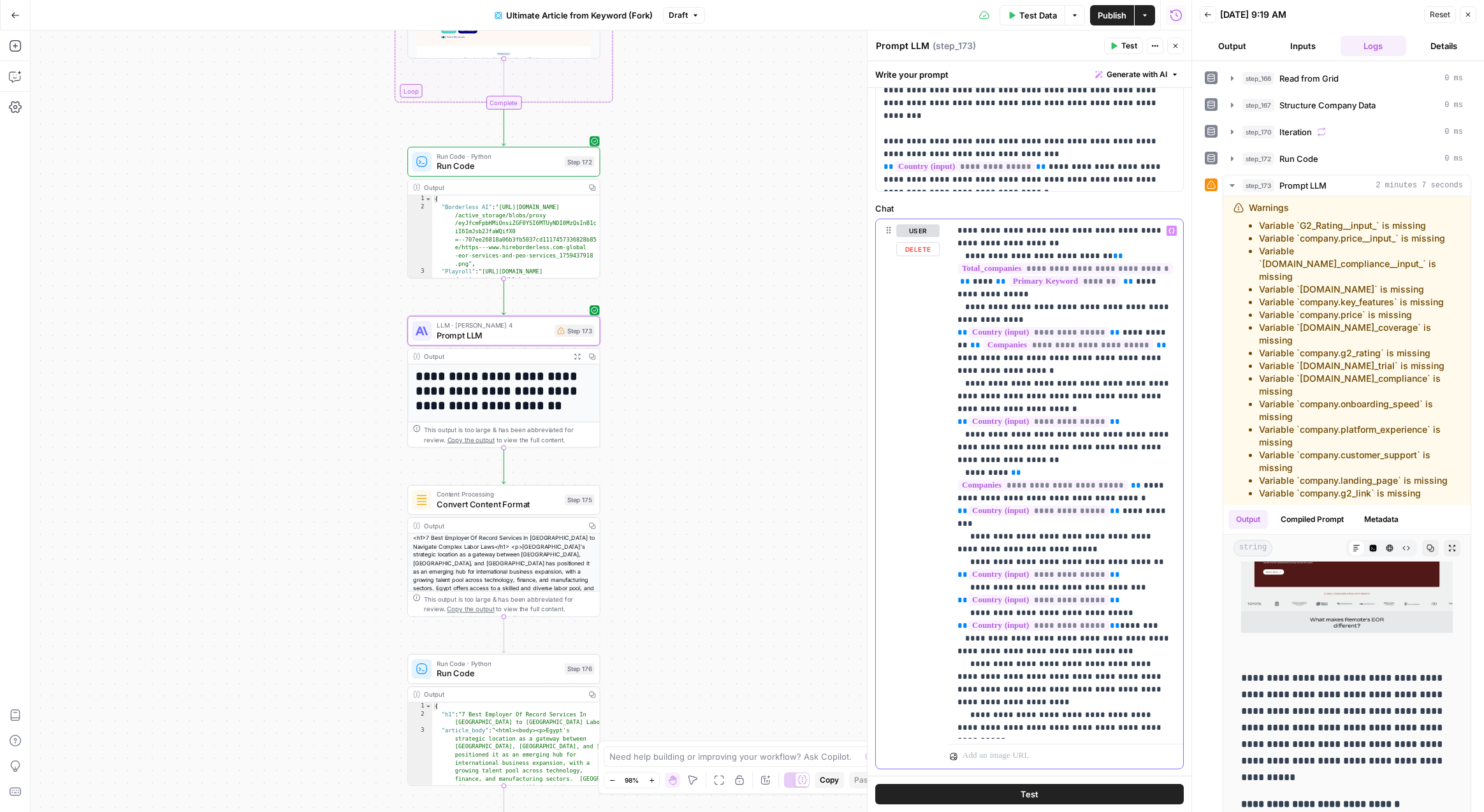
scroll to position [0, 0]
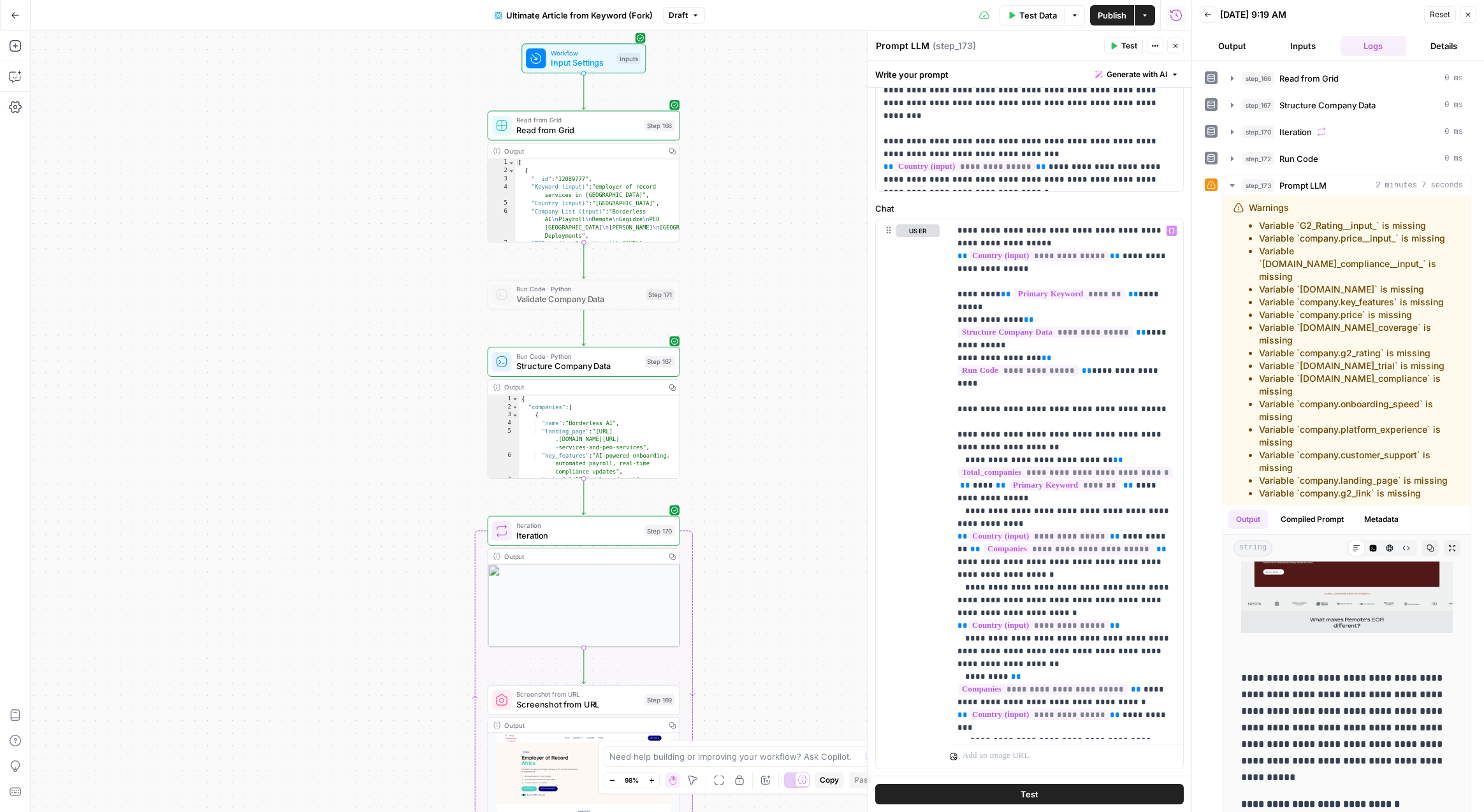
click at [570, 130] on span "Read from Grid" at bounding box center [578, 130] width 123 height 12
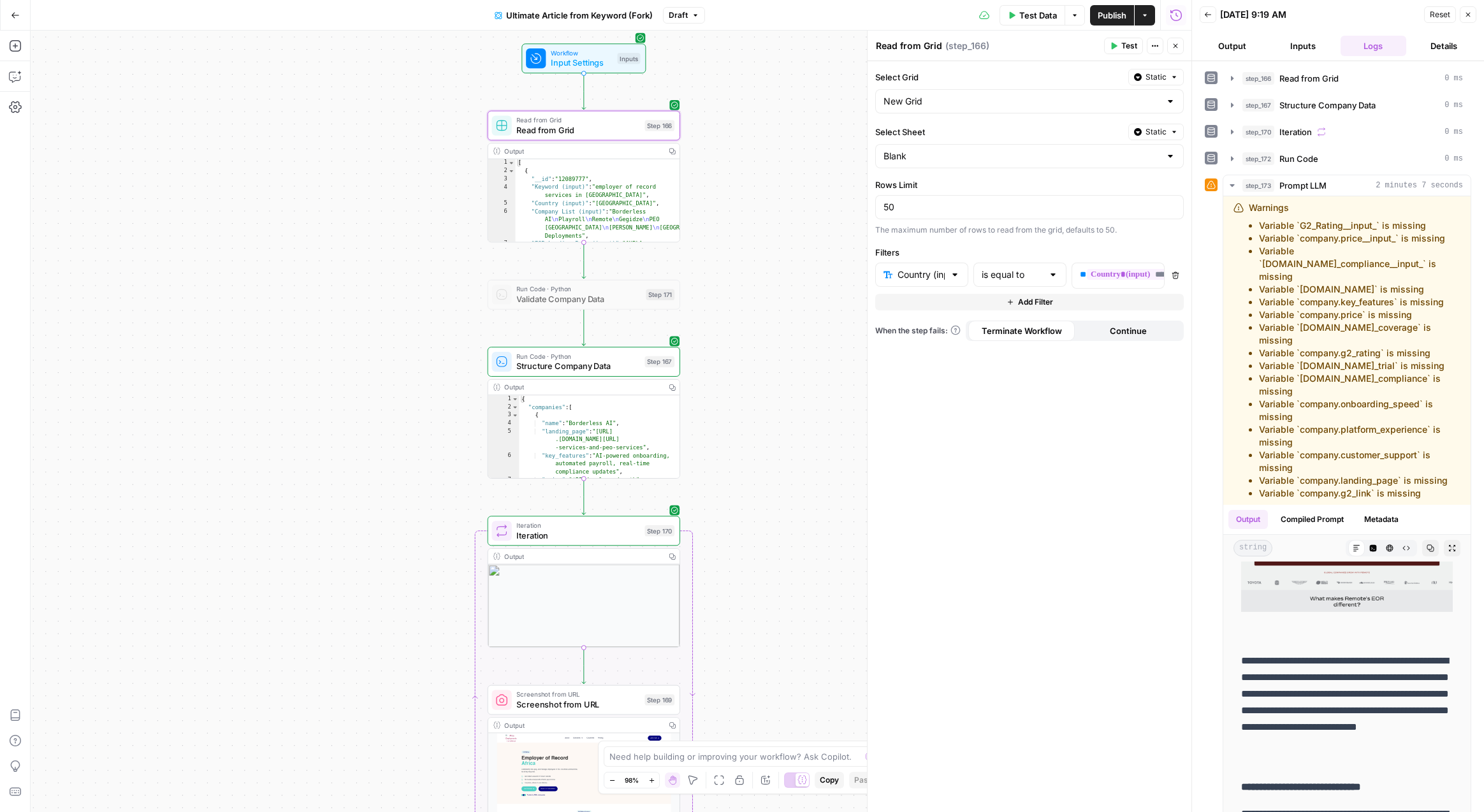
click at [1044, 408] on div "**********" at bounding box center [1029, 436] width 324 height 750
click at [590, 367] on span "Structure Company Data" at bounding box center [578, 366] width 123 height 12
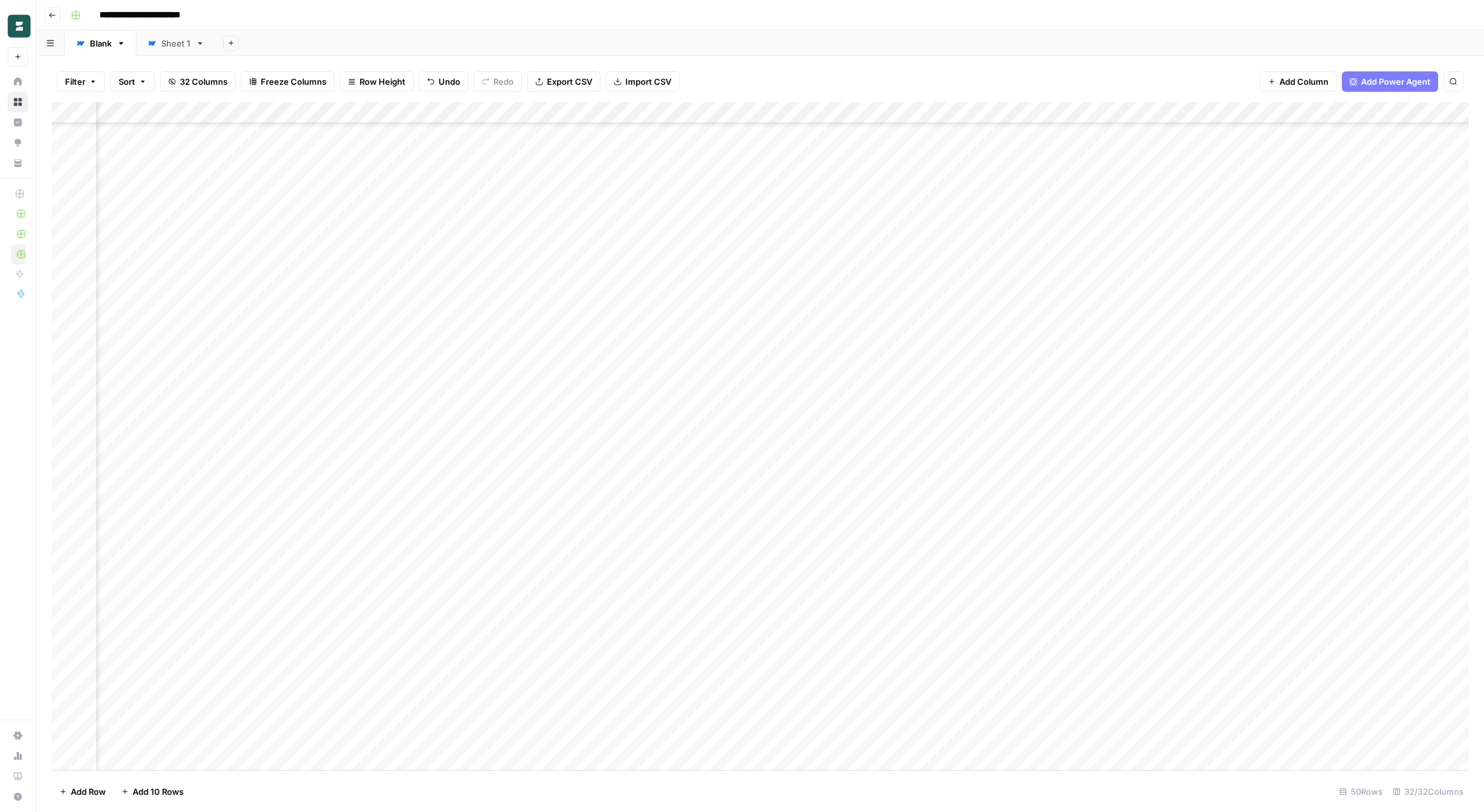
scroll to position [457, 0]
click at [414, 390] on div "Add Column" at bounding box center [760, 436] width 1417 height 668
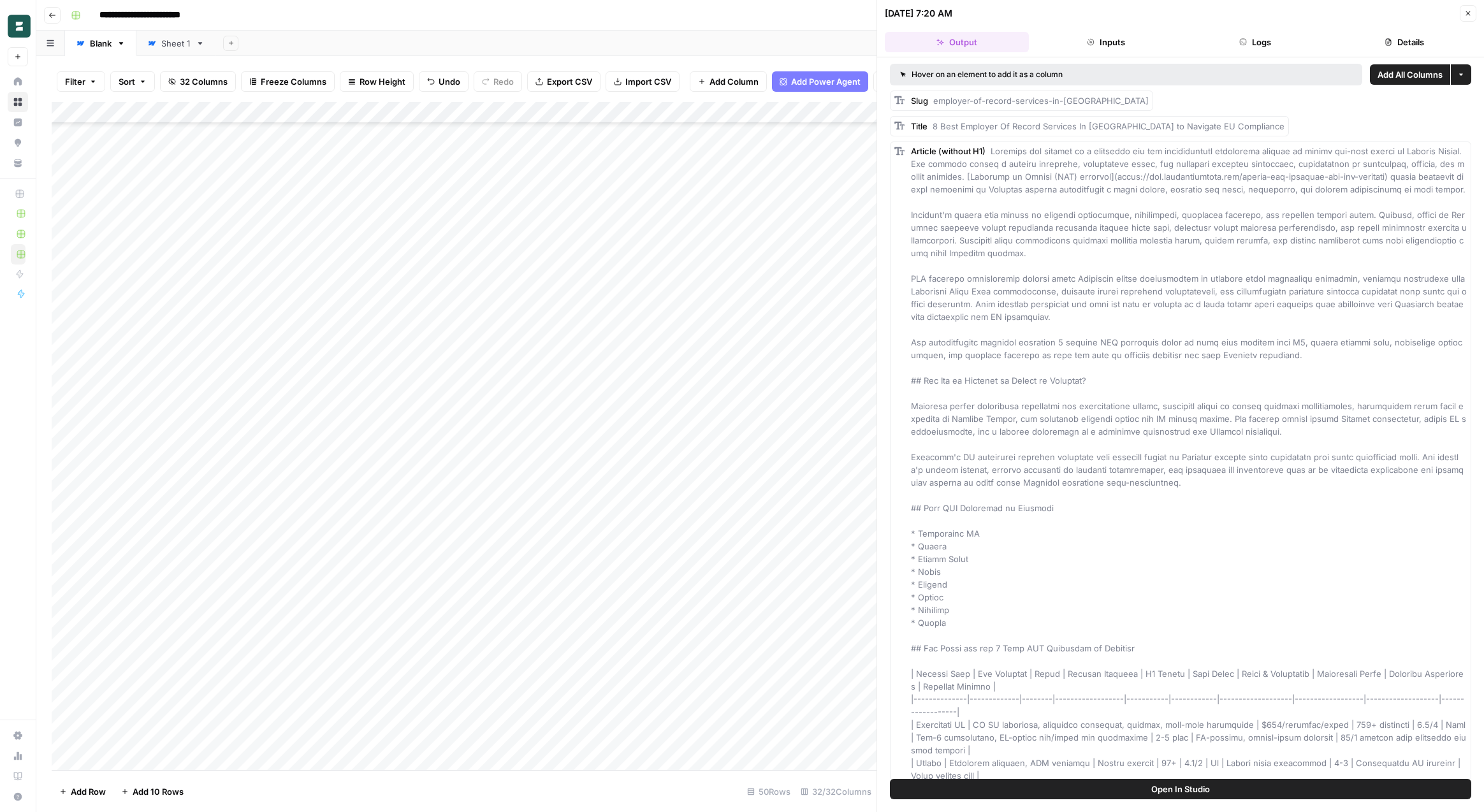
click at [1227, 784] on button "Open In Studio" at bounding box center [1181, 789] width 582 height 21
click at [546, 435] on div "Add Column" at bounding box center [464, 436] width 825 height 668
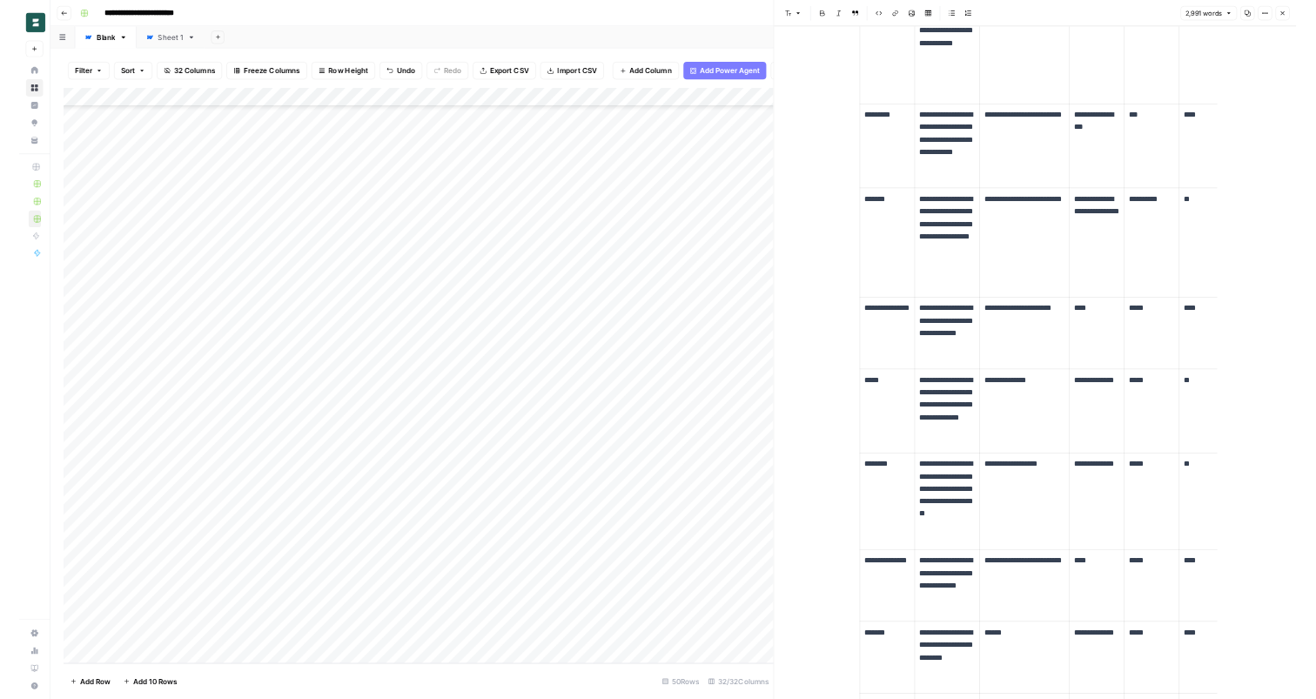
scroll to position [1700, 0]
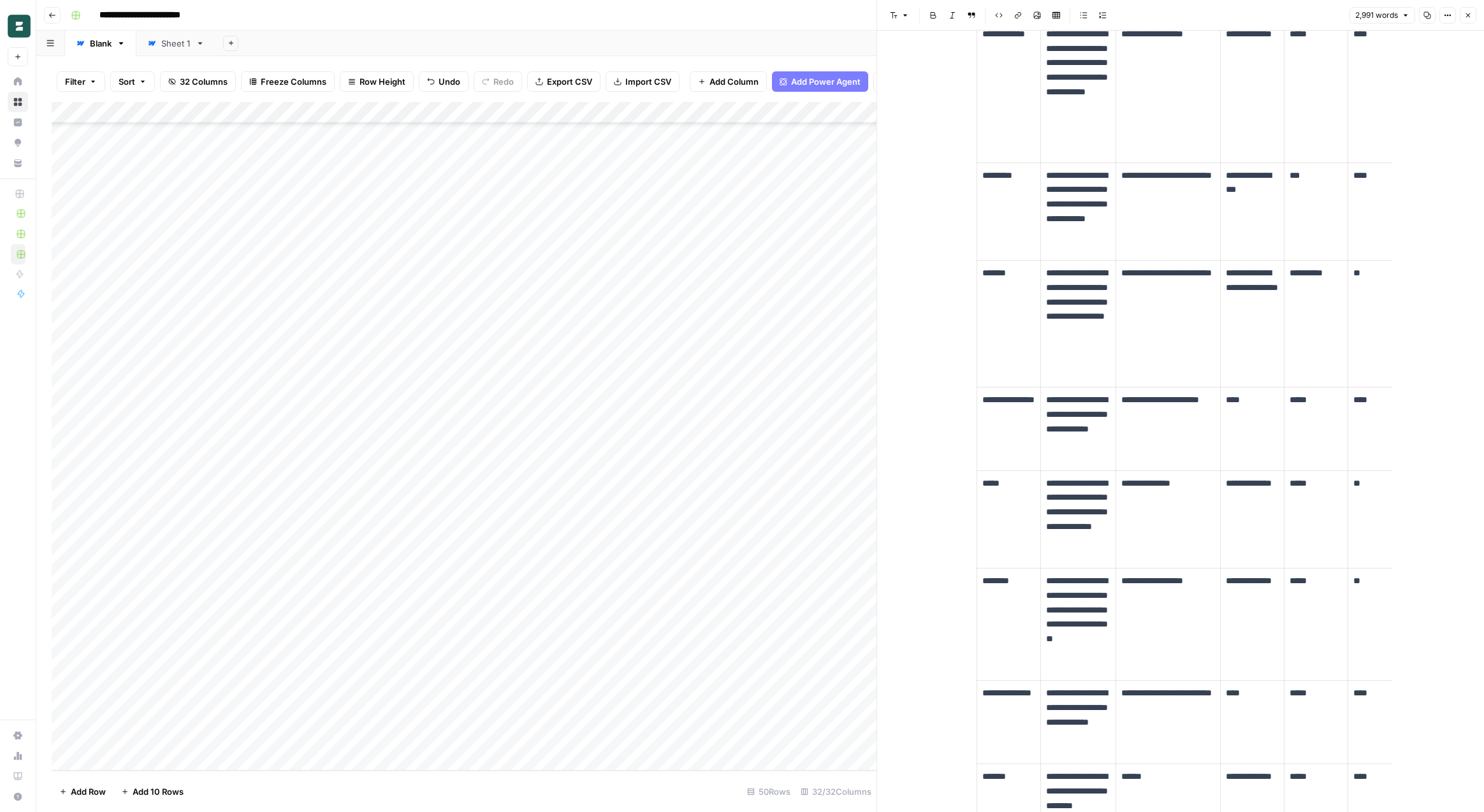
click at [1473, 13] on button "Close" at bounding box center [1468, 15] width 17 height 17
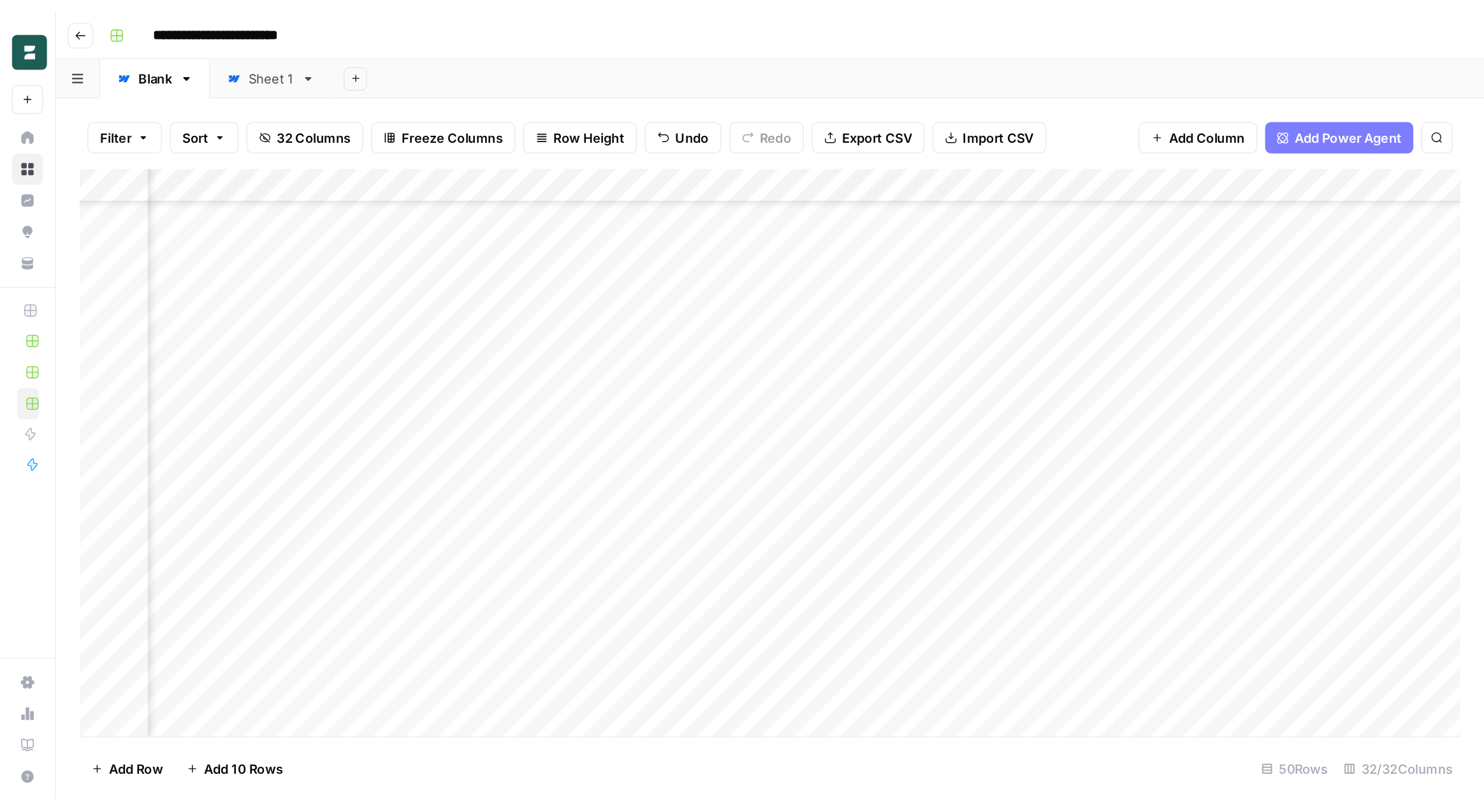
scroll to position [457, 263]
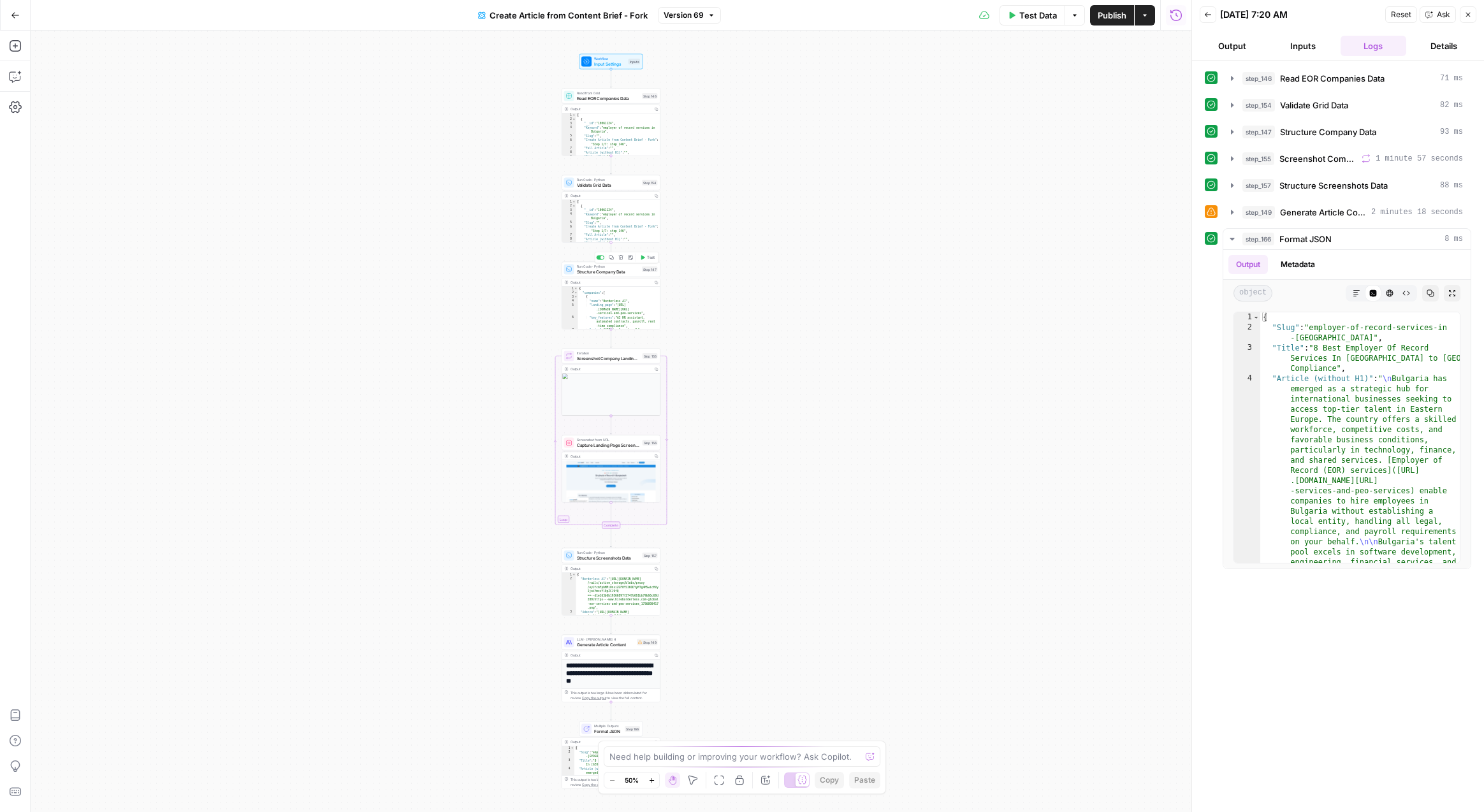
click at [618, 265] on span "Run Code · Python" at bounding box center [608, 266] width 63 height 5
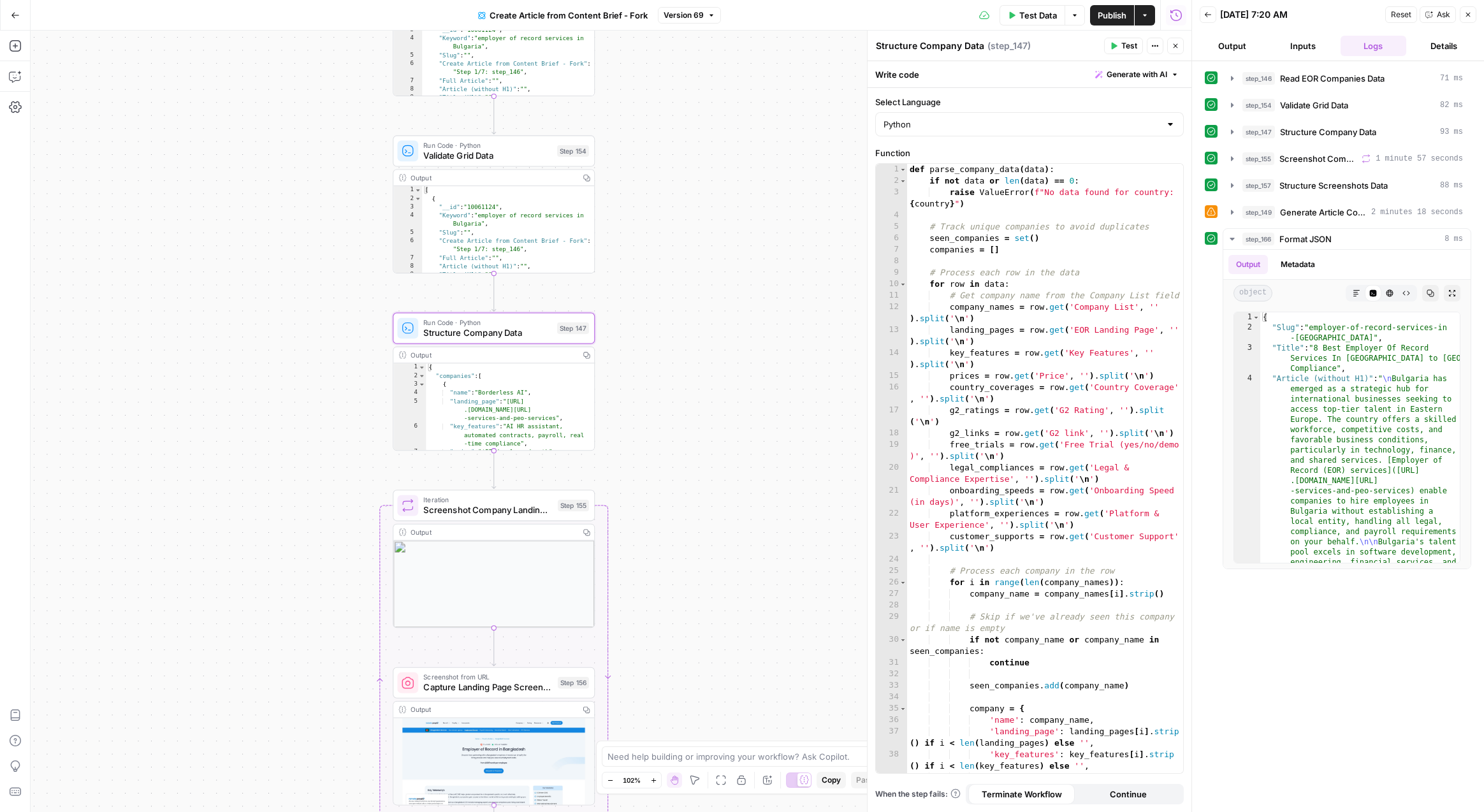
click at [558, 356] on div "Output" at bounding box center [492, 355] width 164 height 10
